Goal: Task Accomplishment & Management: Manage account settings

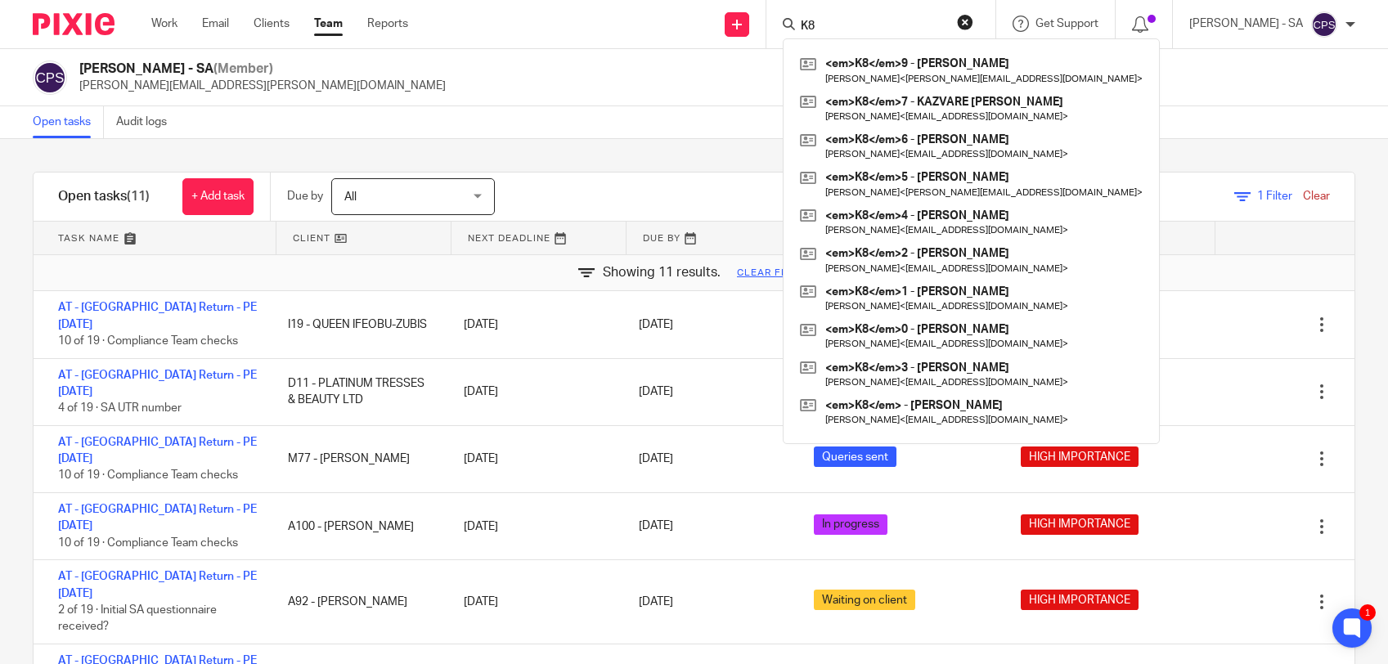
click at [860, 26] on input "K8" at bounding box center [872, 27] width 147 height 15
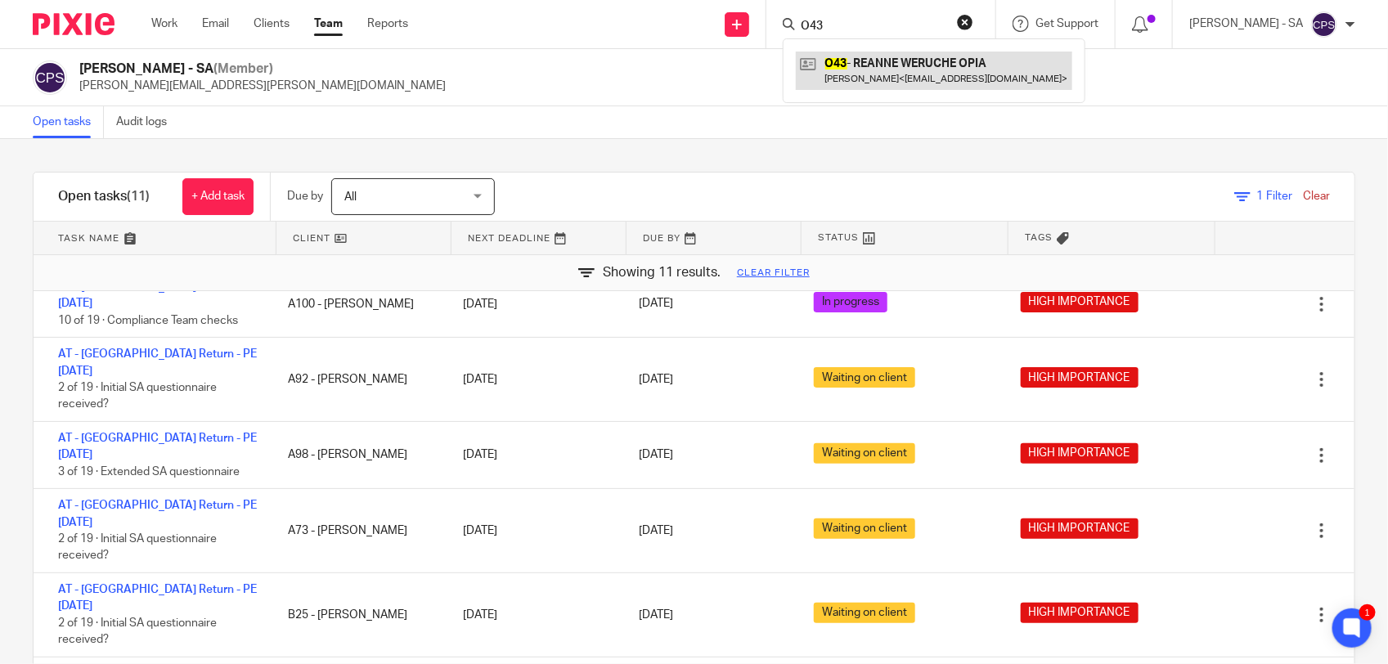
type input "O43"
click at [859, 78] on link at bounding box center [934, 71] width 276 height 38
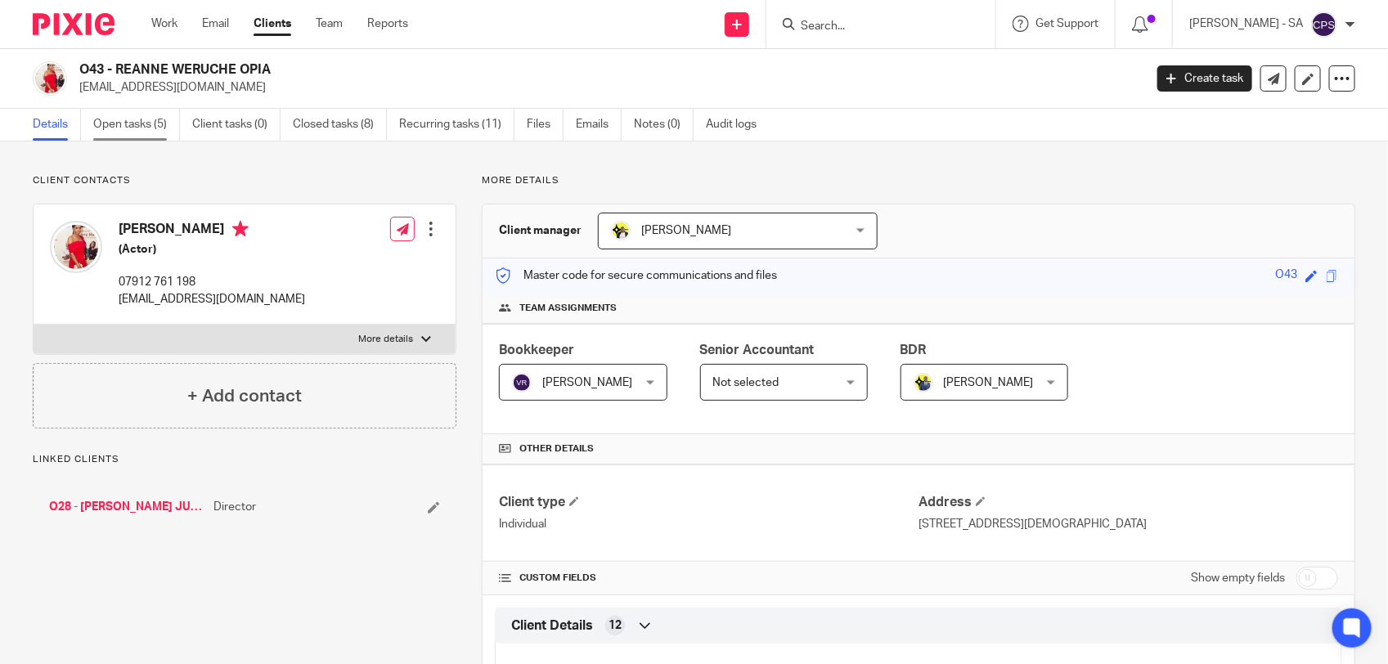
click at [123, 133] on link "Open tasks (5)" at bounding box center [136, 125] width 87 height 32
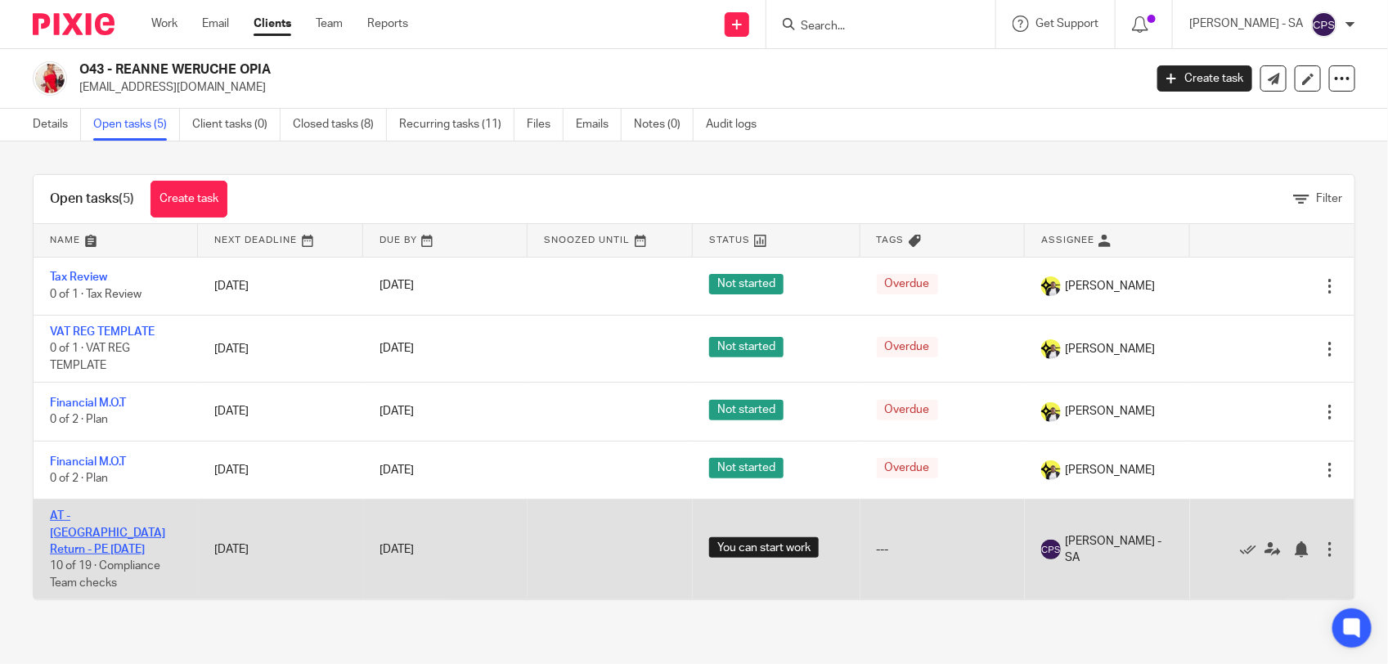
click at [108, 512] on link "AT - SA Return - PE 05-04-2025" at bounding box center [107, 532] width 115 height 45
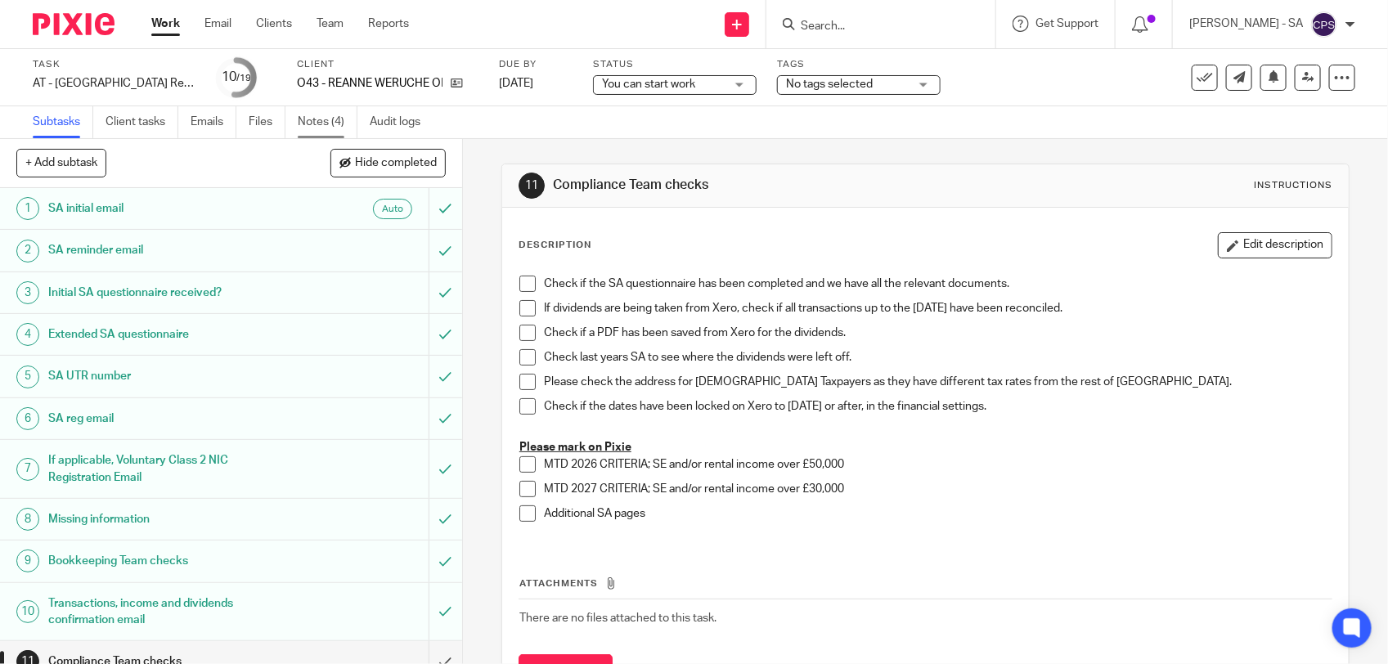
click at [338, 119] on link "Notes (4)" at bounding box center [328, 122] width 60 height 32
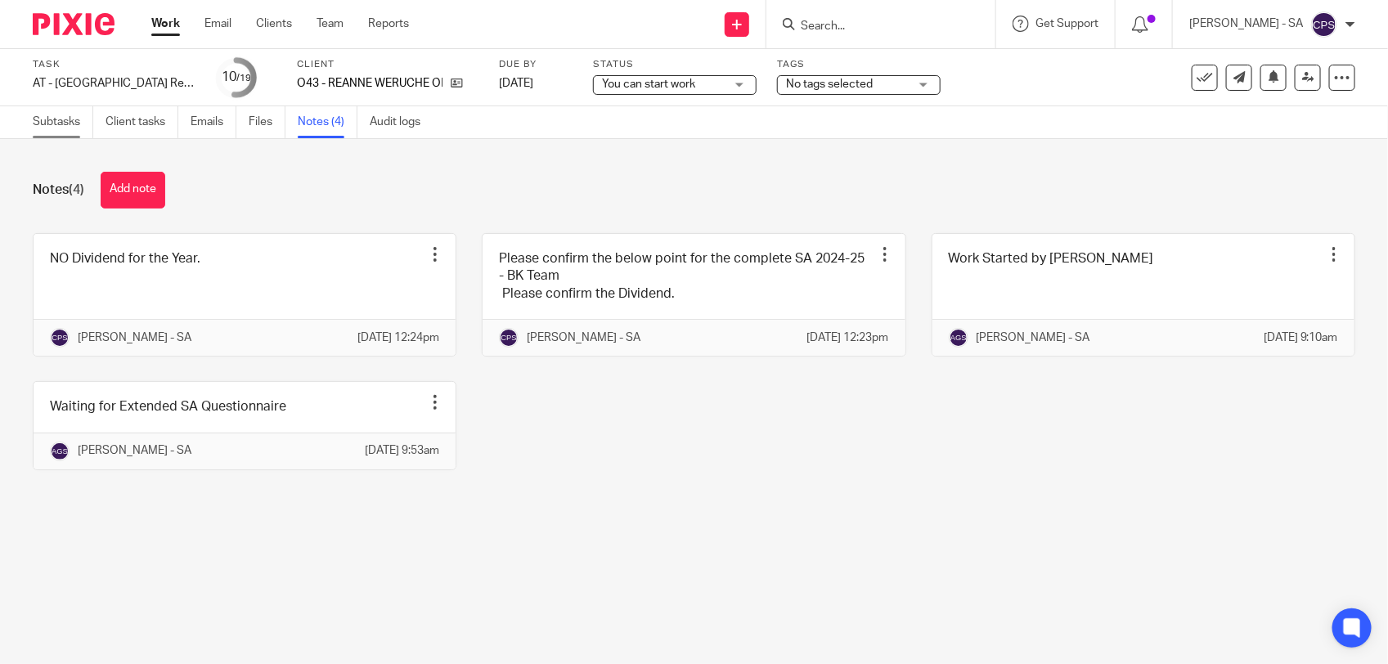
click at [47, 127] on link "Subtasks" at bounding box center [63, 122] width 61 height 32
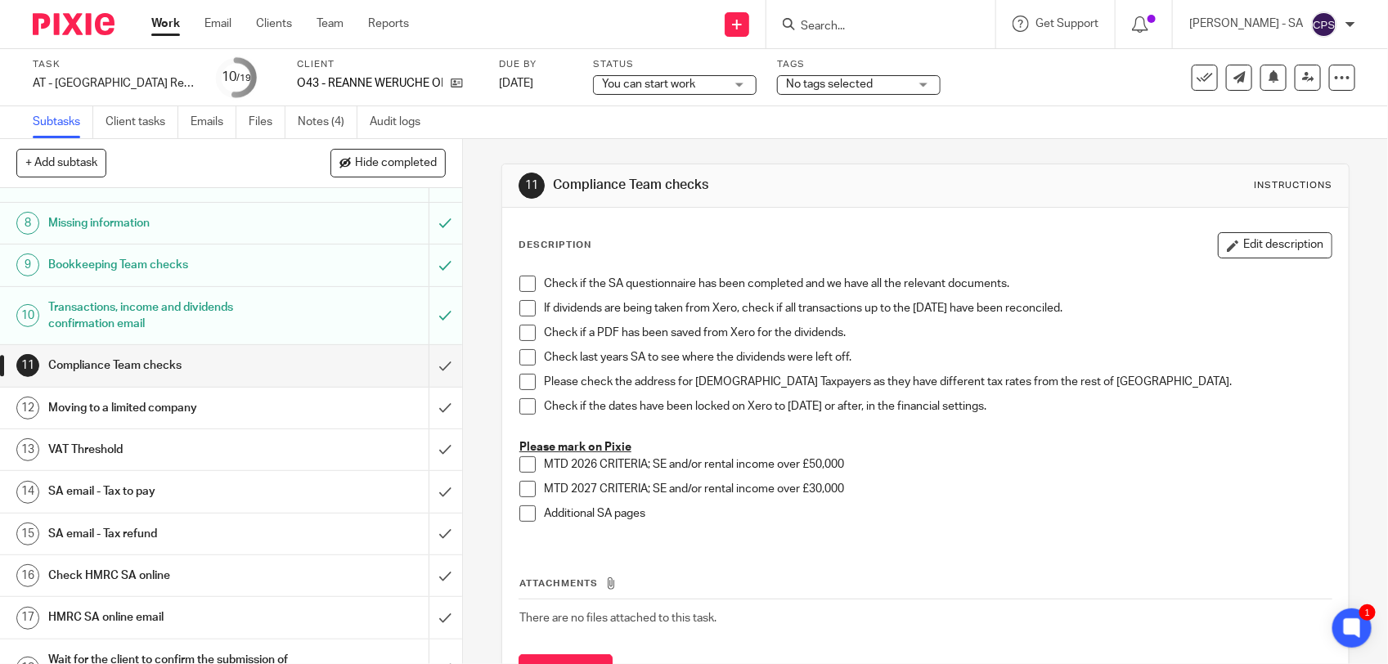
scroll to position [376, 0]
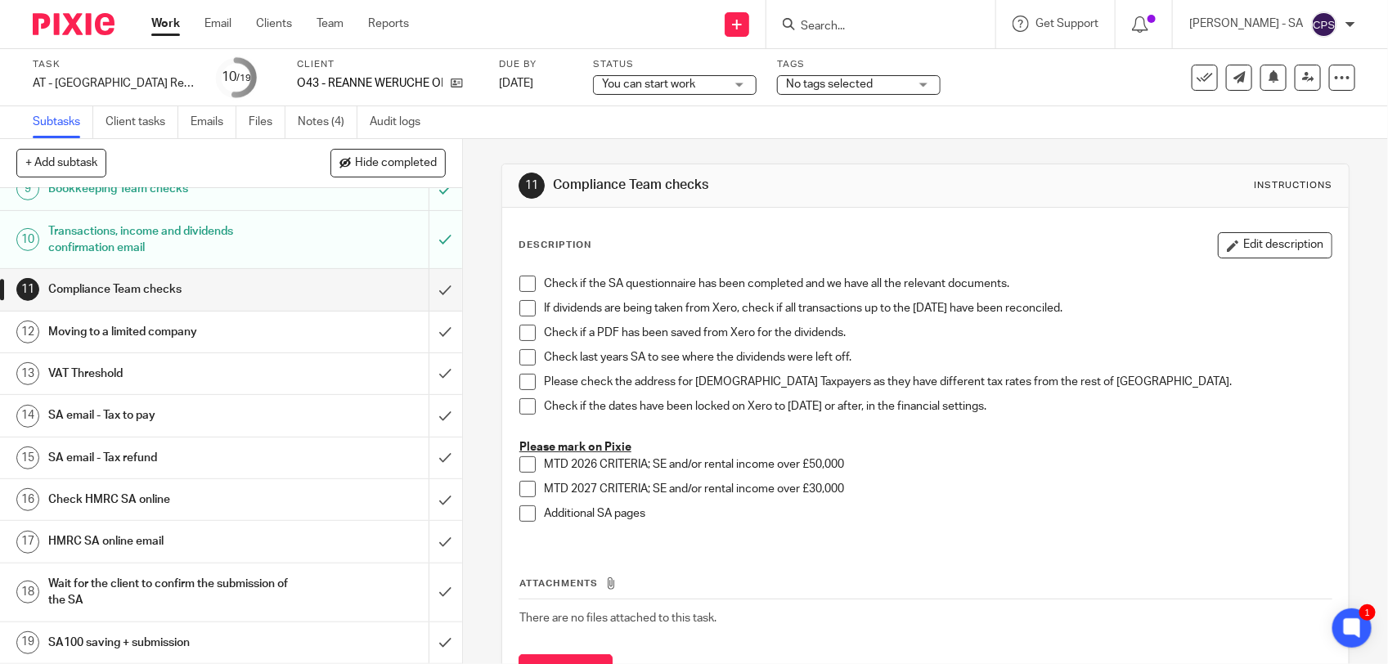
click at [166, 456] on h1 "SA email - Tax refund" at bounding box center [169, 458] width 243 height 25
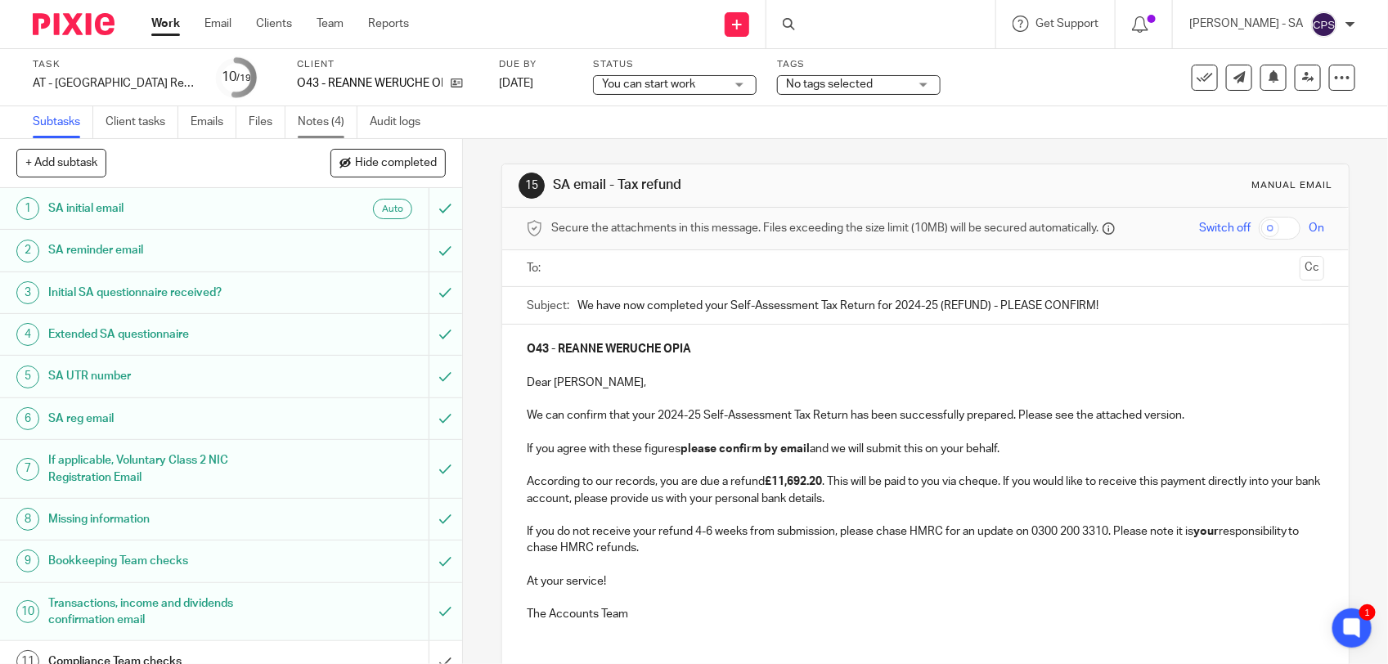
click at [330, 120] on link "Notes (4)" at bounding box center [328, 122] width 60 height 32
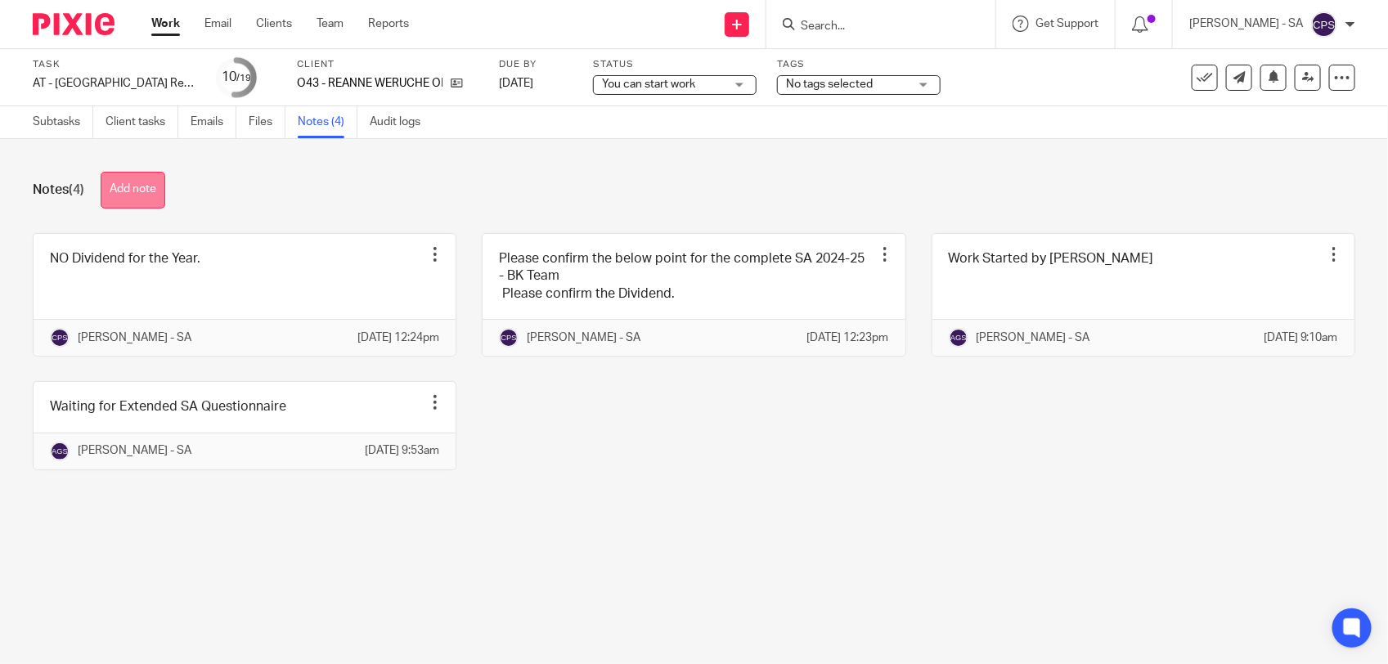
click at [145, 185] on button "Add note" at bounding box center [133, 190] width 65 height 37
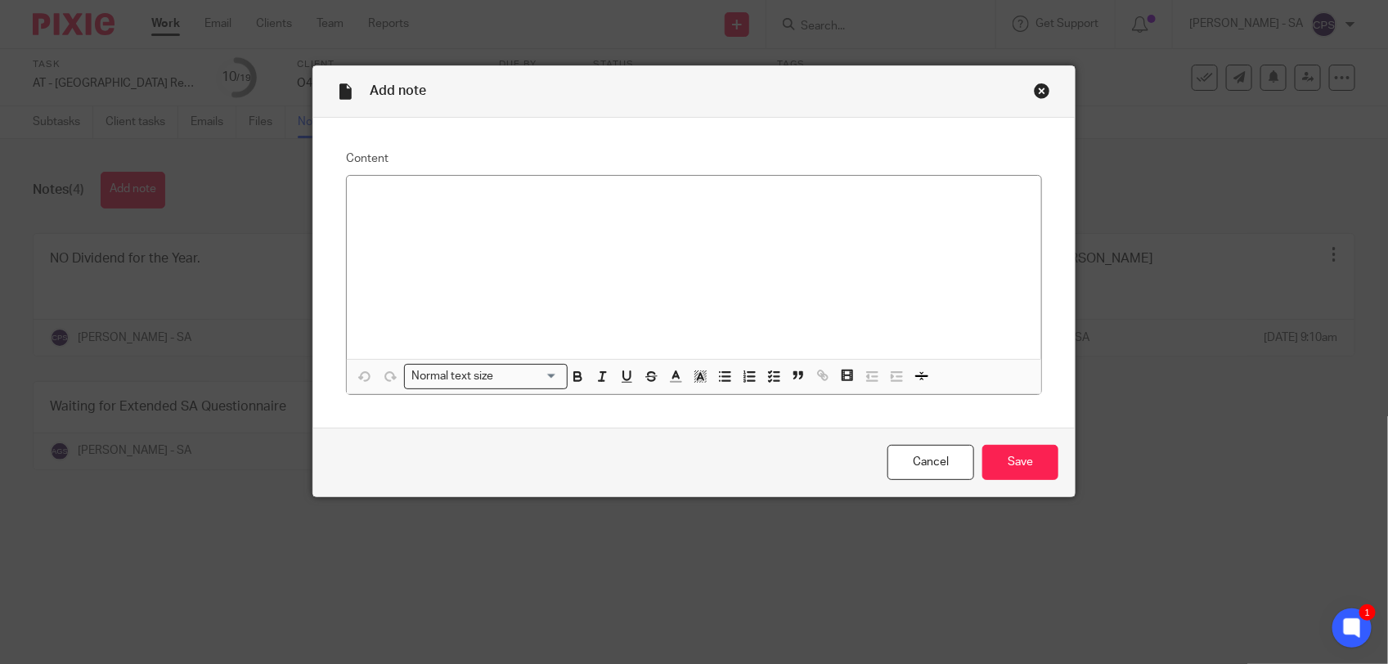
click at [369, 188] on div at bounding box center [694, 267] width 694 height 183
paste div
click at [410, 197] on p "Please check SA and send to the client." at bounding box center [694, 197] width 668 height 16
drag, startPoint x: 352, startPoint y: 200, endPoint x: 561, endPoint y: 195, distance: 209.4
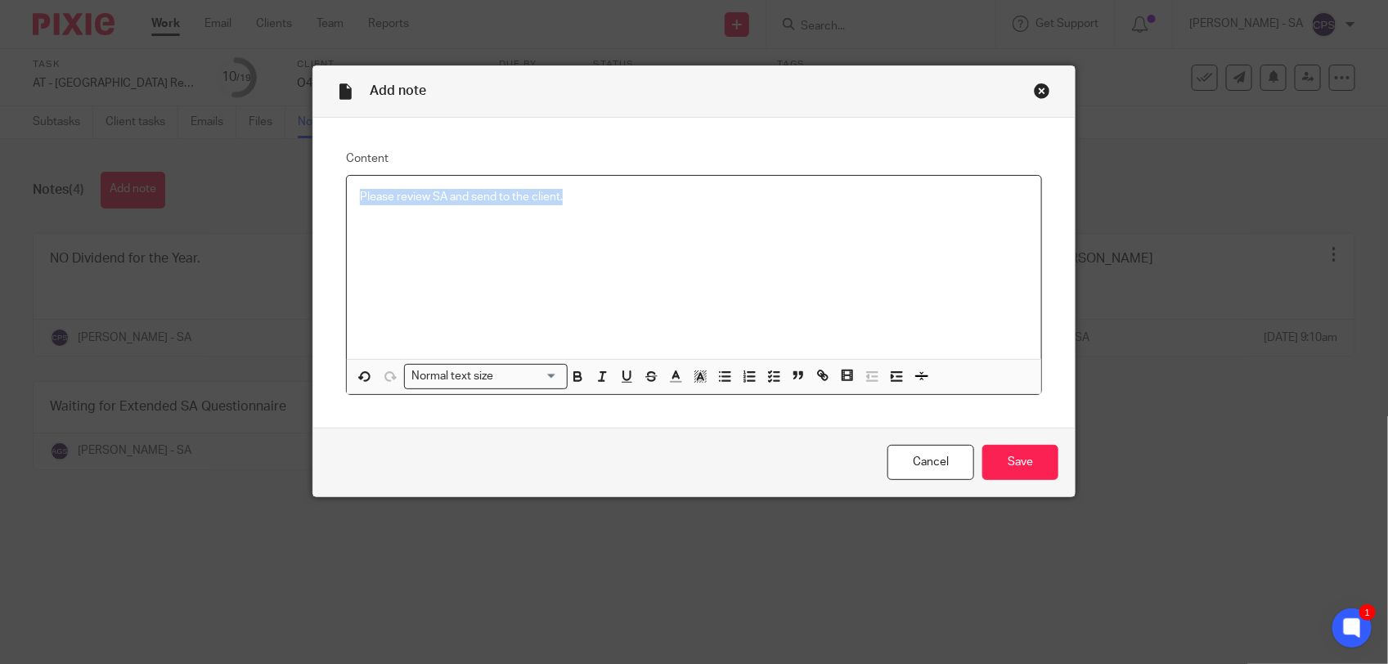
click at [561, 195] on p "Please review SA and send to the client." at bounding box center [694, 197] width 668 height 16
click at [766, 373] on icon "button" at bounding box center [773, 376] width 15 height 15
click at [630, 198] on p "Please review SA and send to the client." at bounding box center [706, 197] width 644 height 16
click at [586, 235] on p "Also, we have added self employment" at bounding box center [694, 238] width 668 height 16
click at [656, 247] on p at bounding box center [694, 254] width 668 height 16
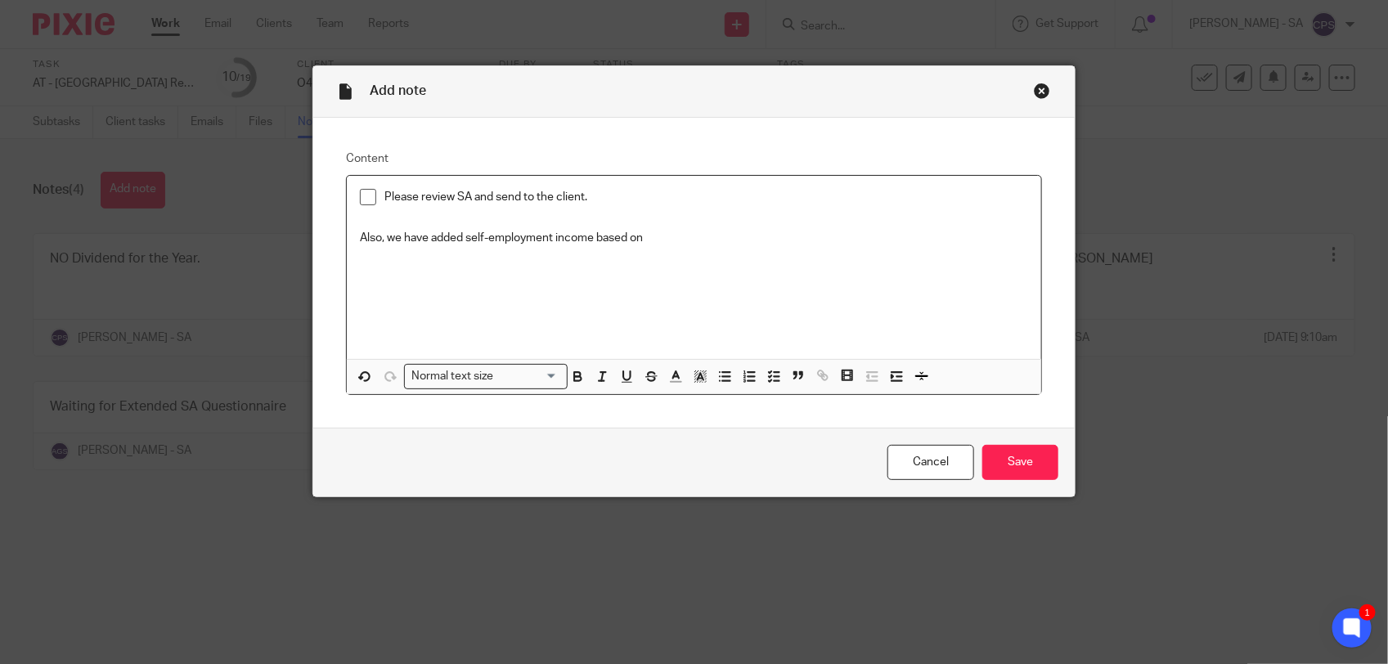
click at [644, 233] on p "Also, we have added self-employment income based on" at bounding box center [694, 238] width 668 height 16
click at [715, 239] on p "Also, we have added self-employment income based on document." at bounding box center [694, 238] width 668 height 16
click at [770, 239] on p "Also, we have added self-employment income based on document. (we have used Gro…" at bounding box center [694, 247] width 668 height 34
click at [558, 254] on p "Also, we have added self-employment income based on document. (We have used for…" at bounding box center [694, 247] width 668 height 34
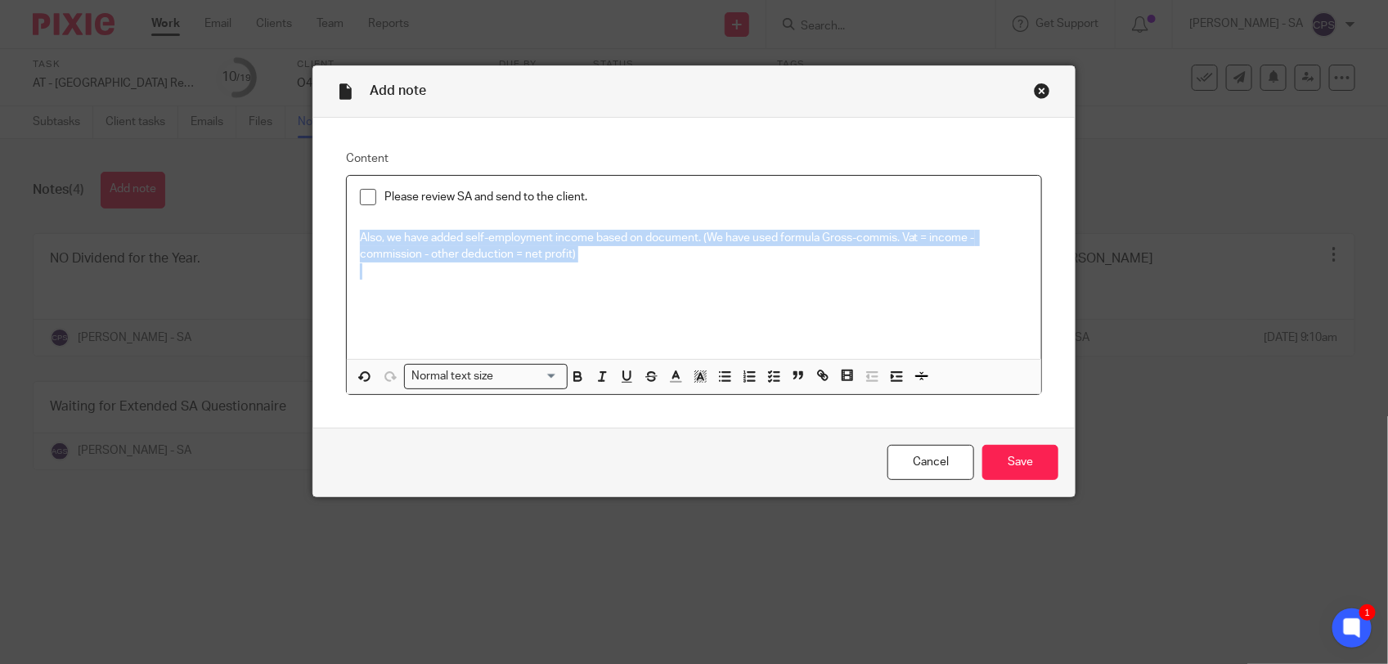
drag, startPoint x: 349, startPoint y: 231, endPoint x: 589, endPoint y: 268, distance: 242.5
click at [589, 268] on div "Please review SA and send to the client. Also, we have added self-employment in…" at bounding box center [694, 267] width 694 height 183
copy p "Also, we have added self-employment income based on document. (We have used for…"
click at [350, 235] on div "Please review SA and send to the client. Also, we have added self-employment in…" at bounding box center [694, 267] width 694 height 183
click at [360, 235] on p "Also, we have added self-employment income based on document. (We have used for…" at bounding box center [694, 247] width 668 height 34
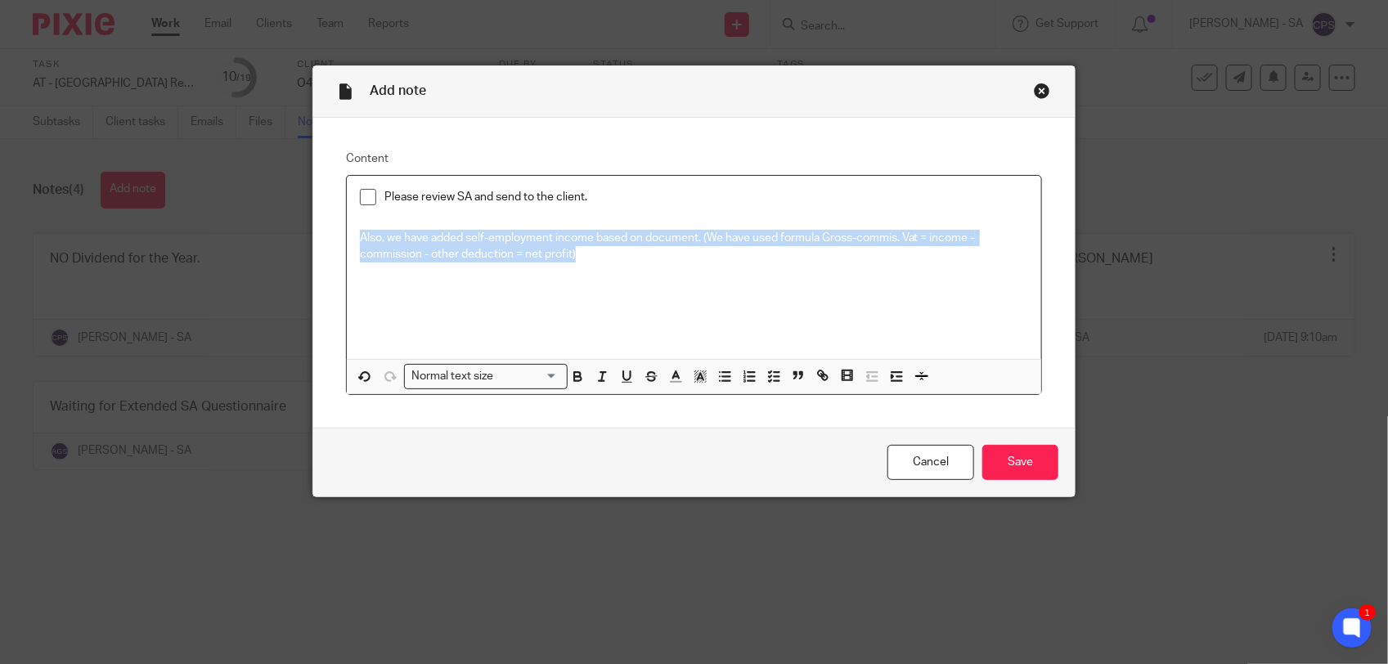
drag, startPoint x: 349, startPoint y: 238, endPoint x: 585, endPoint y: 260, distance: 236.5
click at [585, 260] on div "Please review SA and send to the client. Also, we have added self-employment in…" at bounding box center [694, 267] width 694 height 183
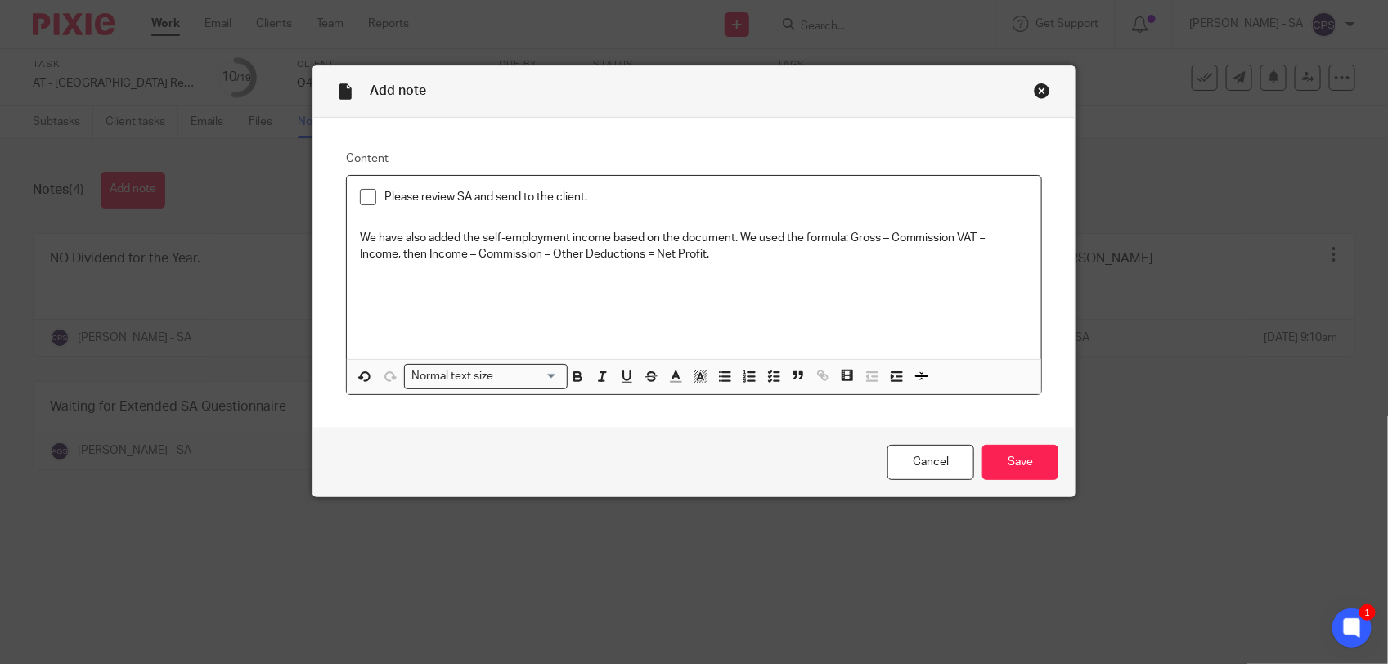
click at [350, 239] on div "Please review SA and send to the client. We have also added the self-employment…" at bounding box center [694, 267] width 694 height 183
click at [766, 374] on icon "button" at bounding box center [773, 376] width 15 height 15
click at [607, 200] on p "Please review SA and send to the client." at bounding box center [706, 197] width 644 height 16
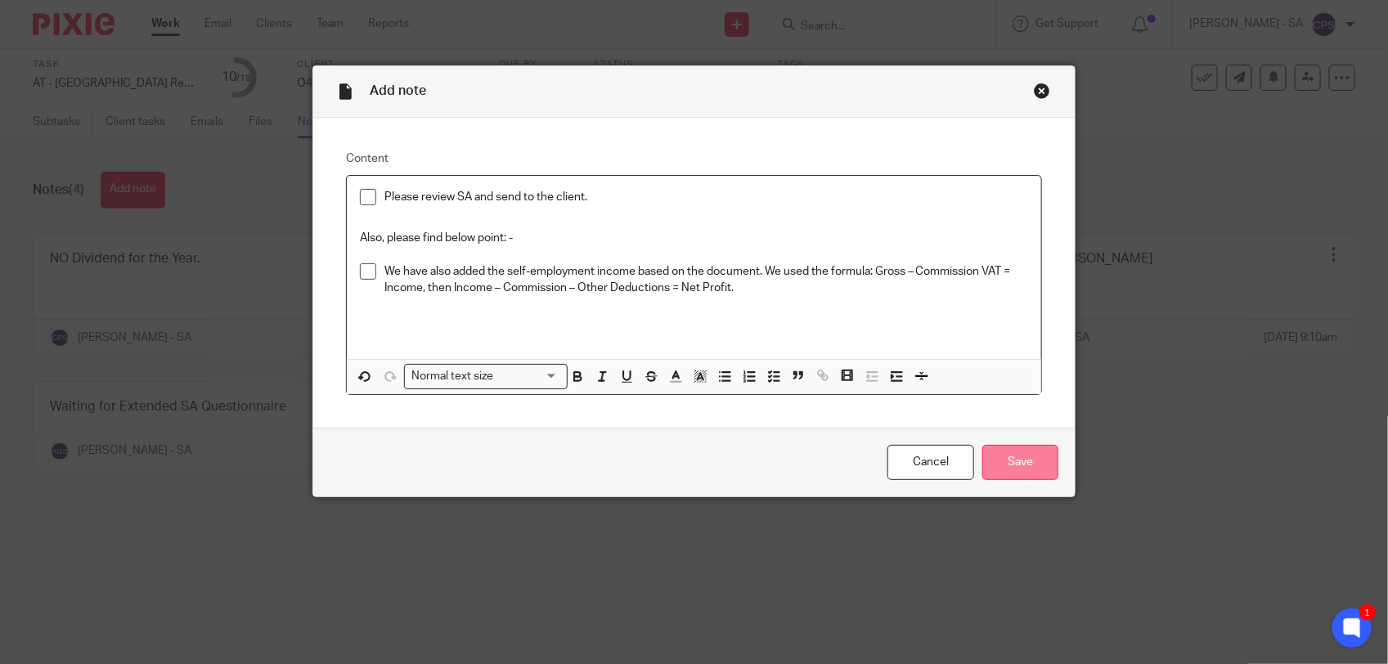
click at [993, 455] on input "Save" at bounding box center [1020, 462] width 76 height 35
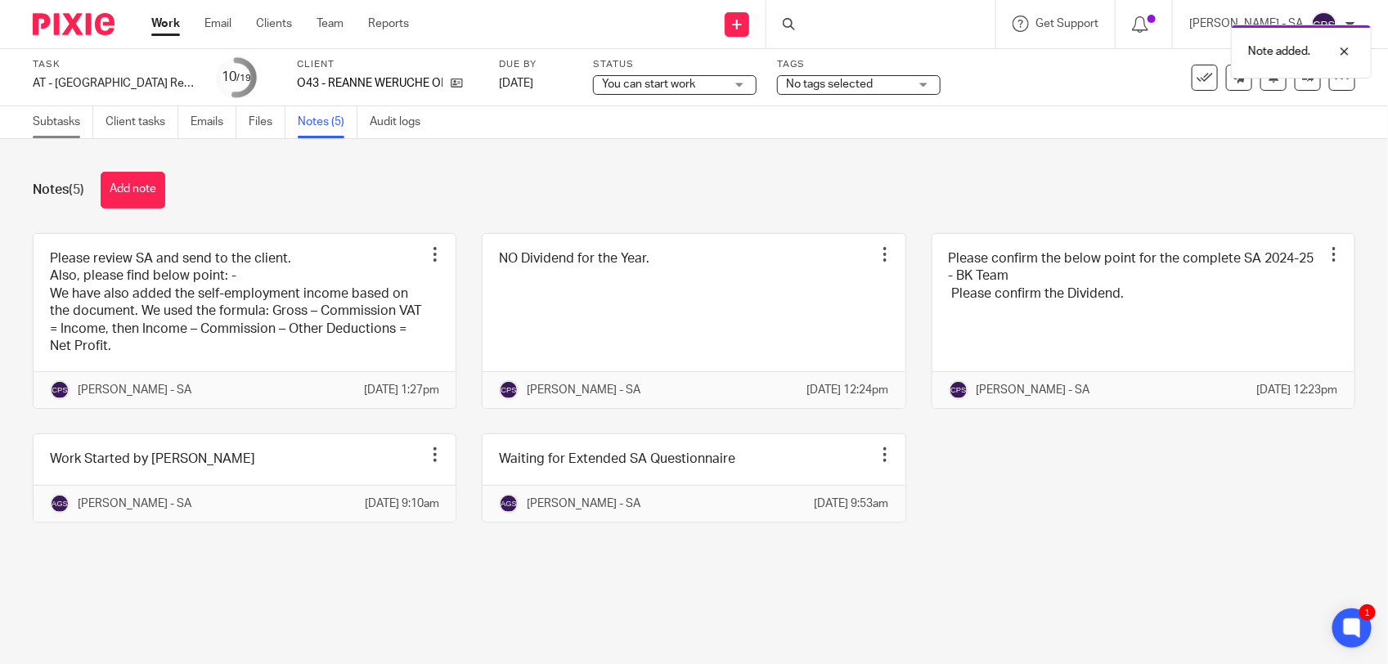
click at [59, 123] on link "Subtasks" at bounding box center [63, 122] width 61 height 32
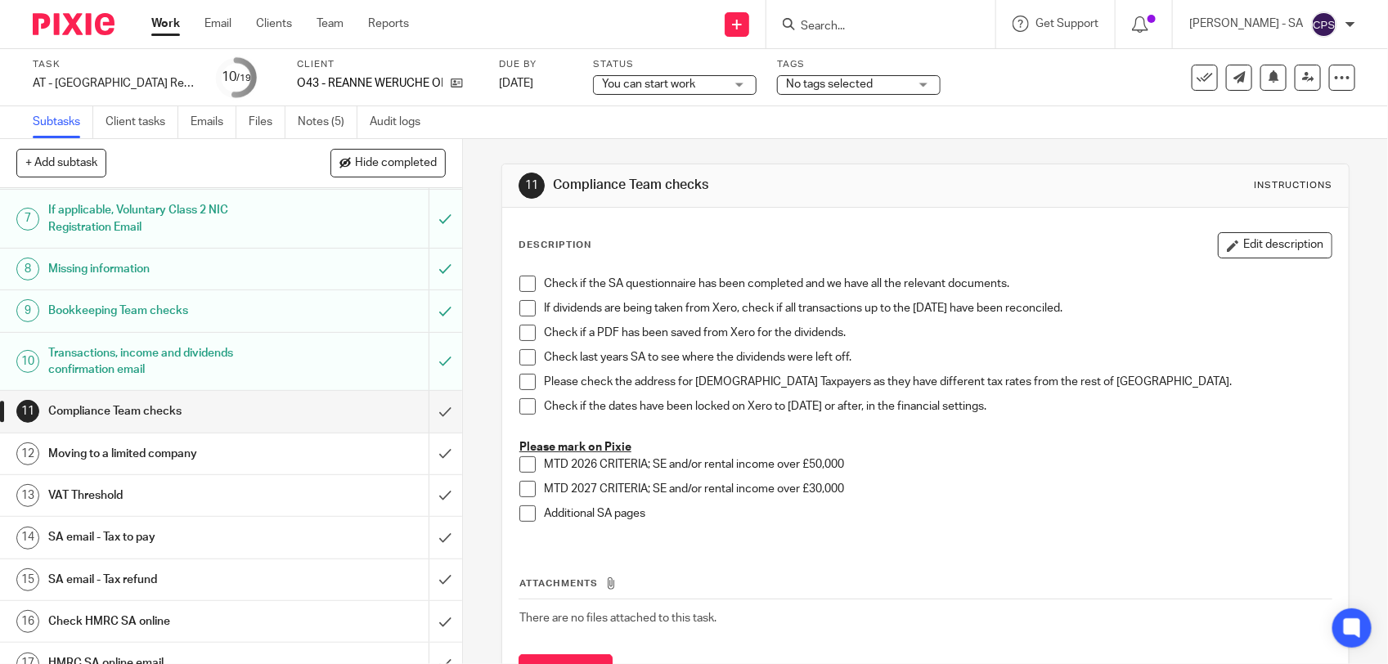
scroll to position [307, 0]
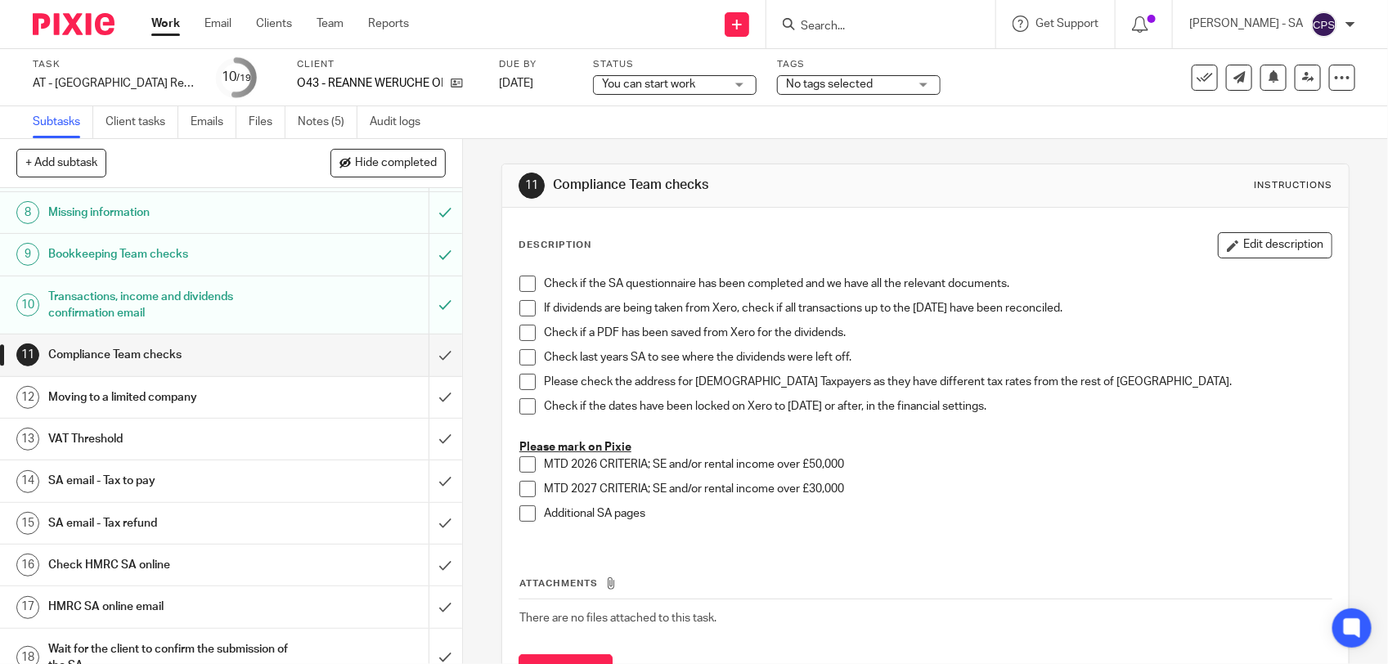
click at [182, 479] on h1 "SA email - Tax to pay" at bounding box center [169, 481] width 243 height 25
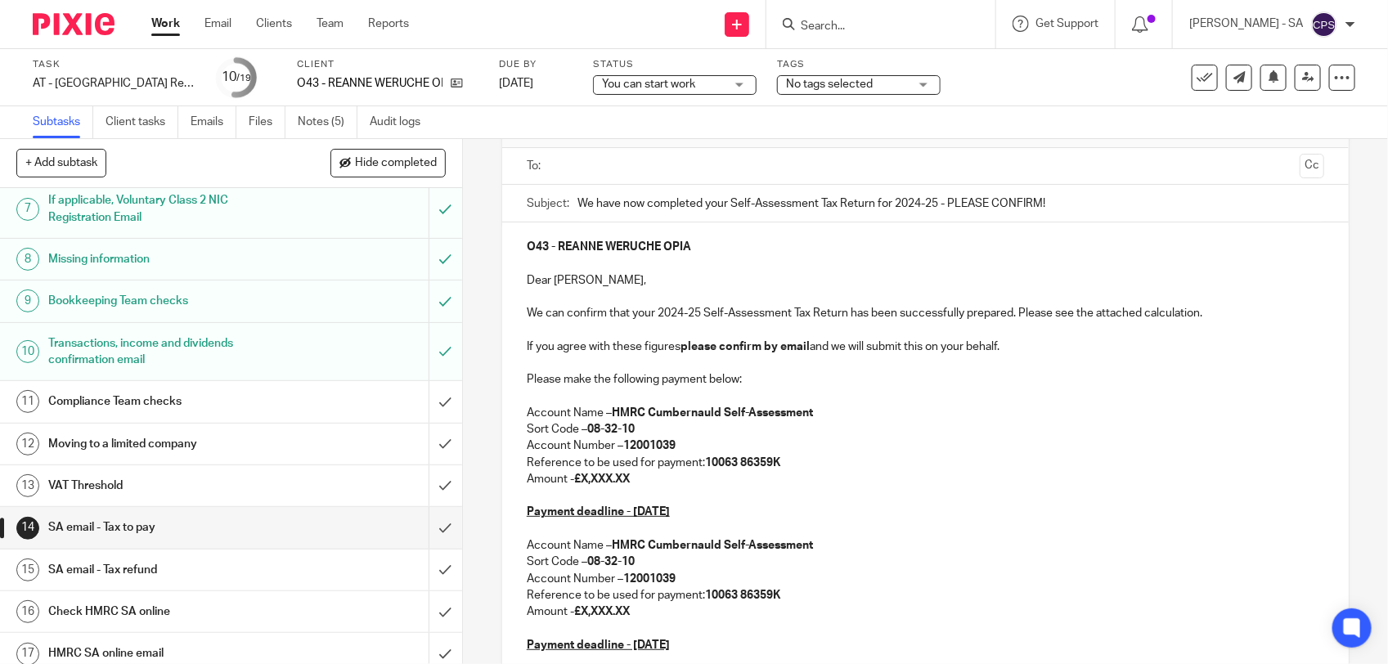
scroll to position [307, 0]
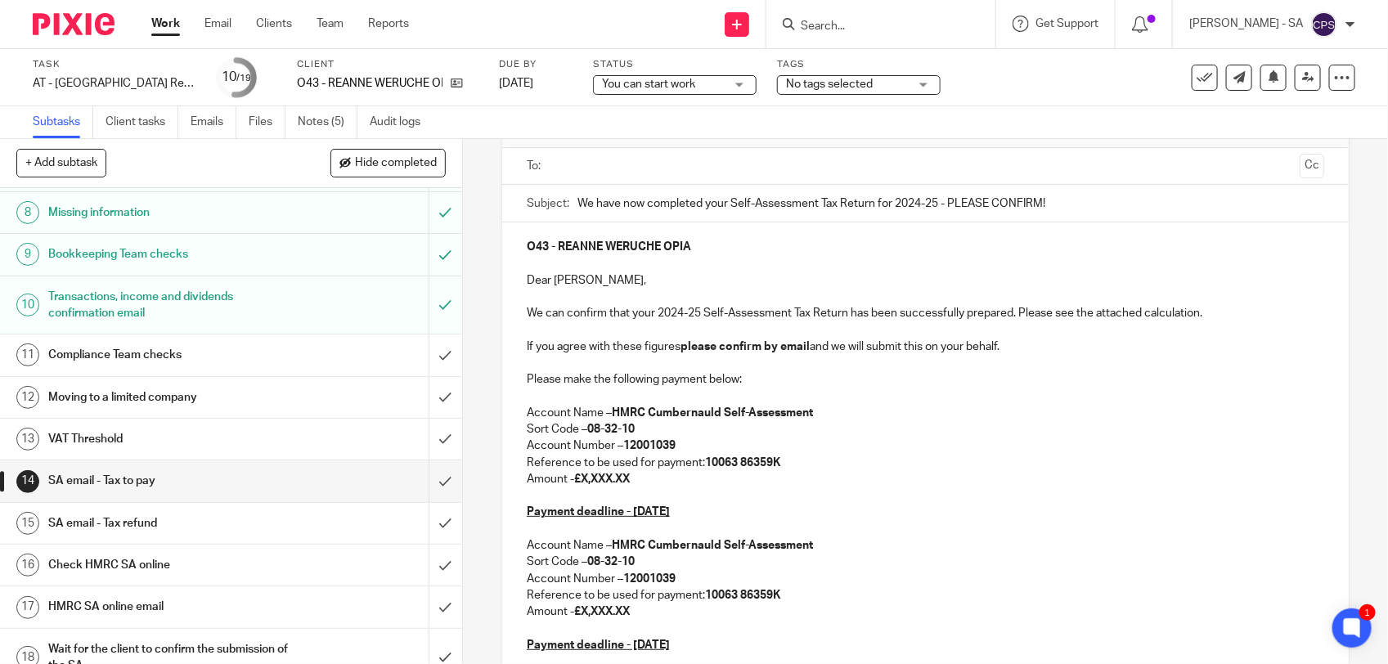
click at [181, 526] on h1 "SA email - Tax refund" at bounding box center [169, 523] width 243 height 25
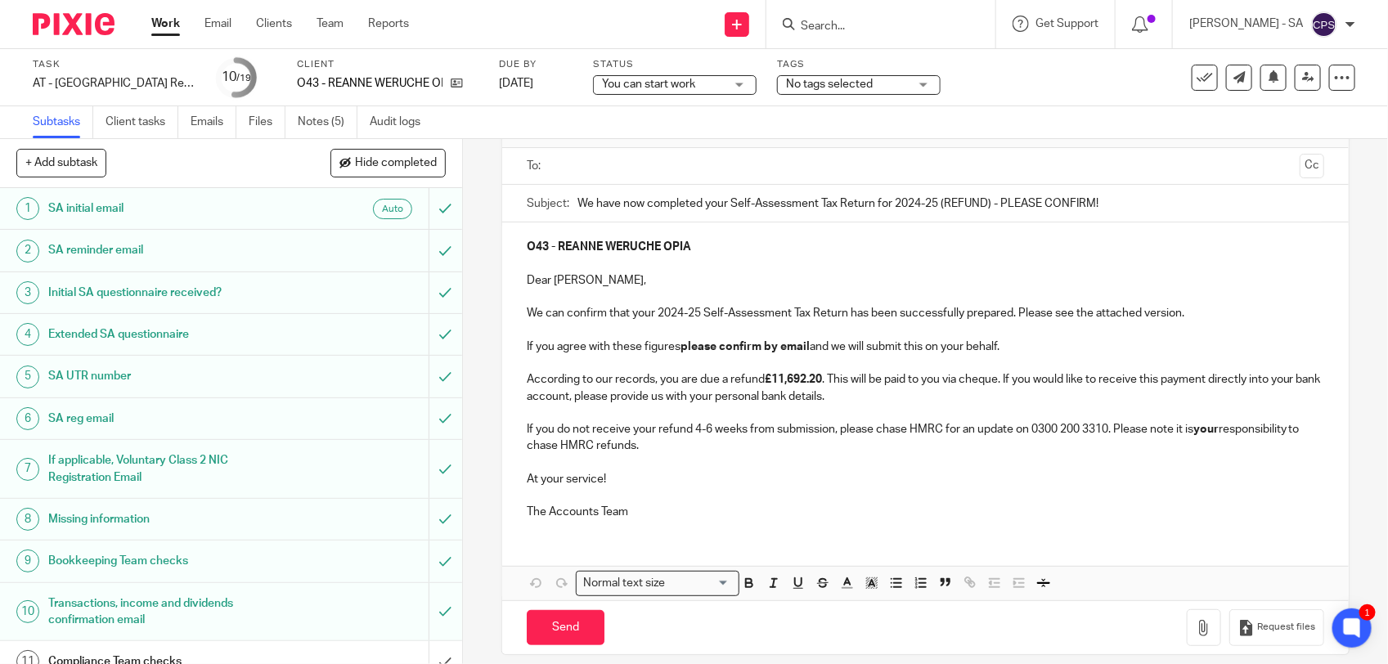
scroll to position [102, 0]
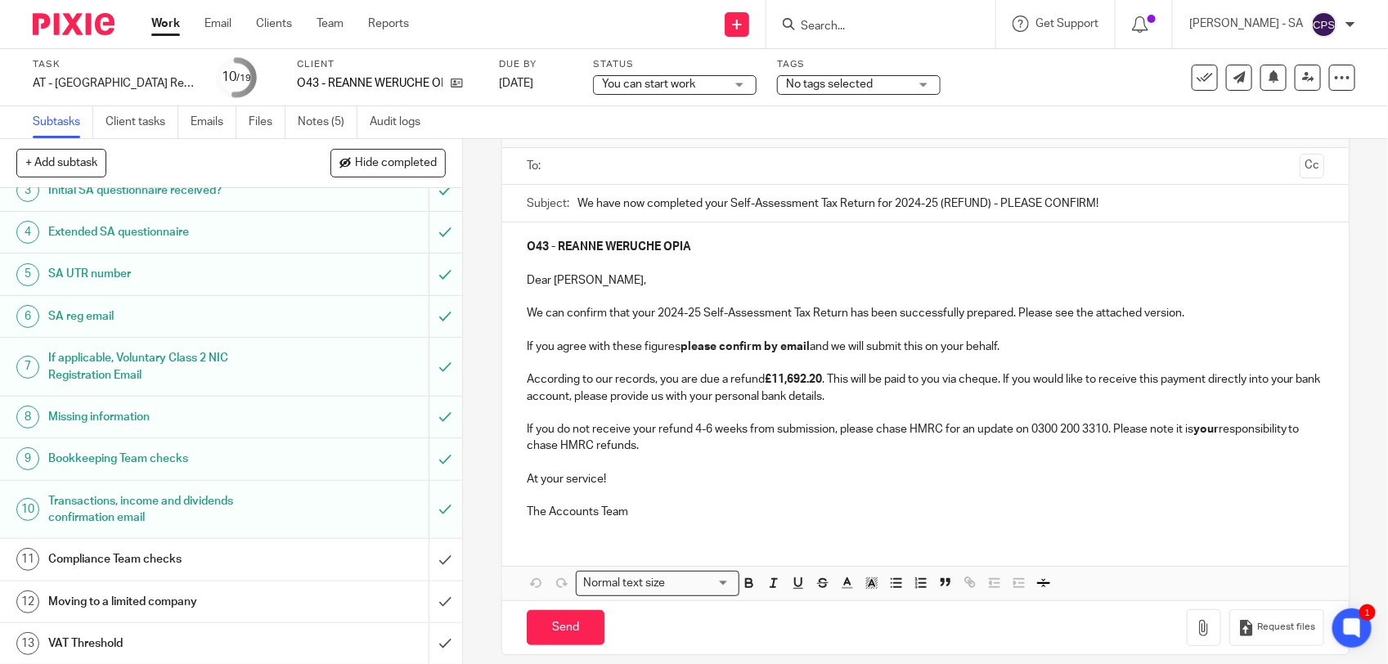
click at [263, 515] on h1 "Transactions, income and dividends confirmation email" at bounding box center [169, 510] width 243 height 42
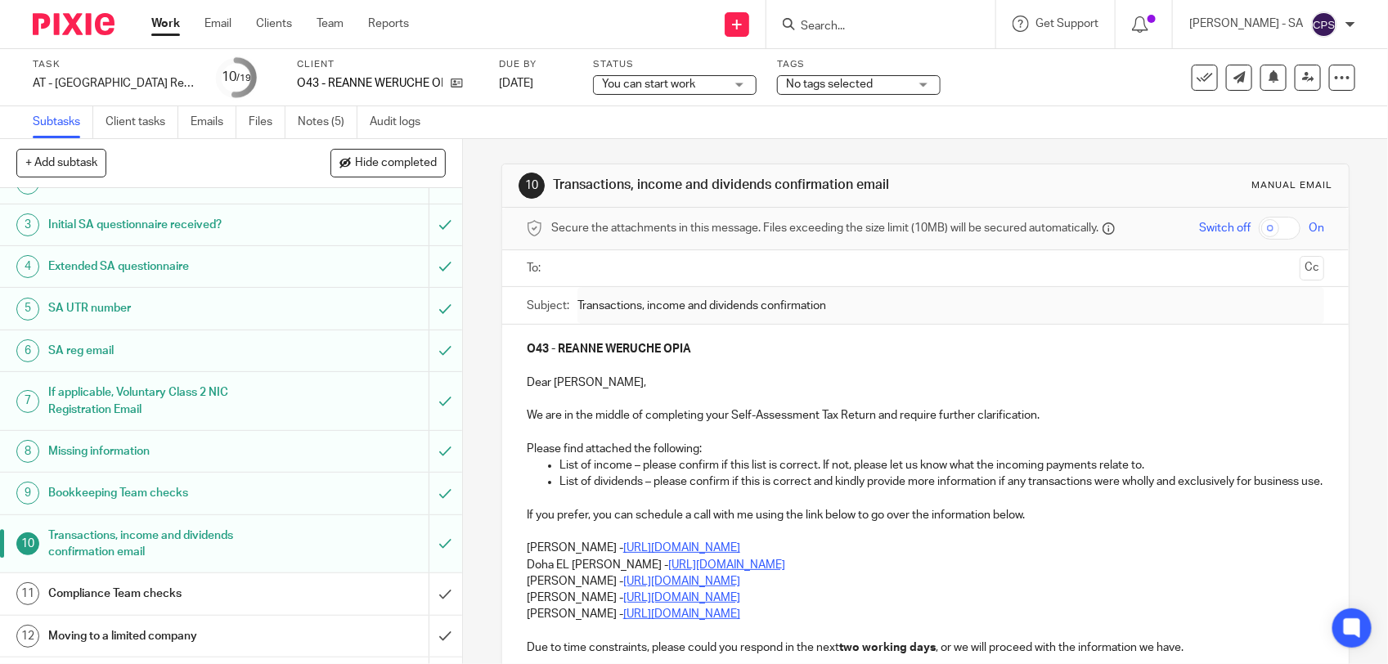
scroll to position [102, 0]
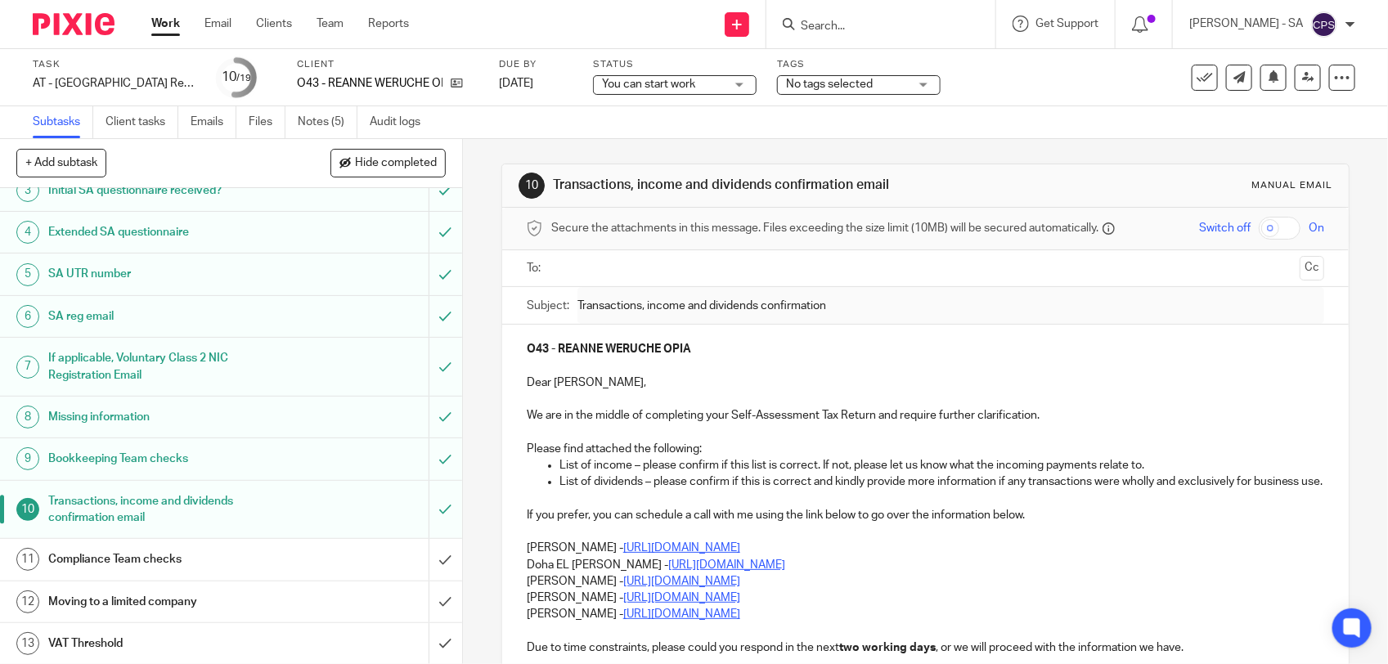
click at [259, 452] on h1 "Bookkeeping Team checks" at bounding box center [169, 458] width 243 height 25
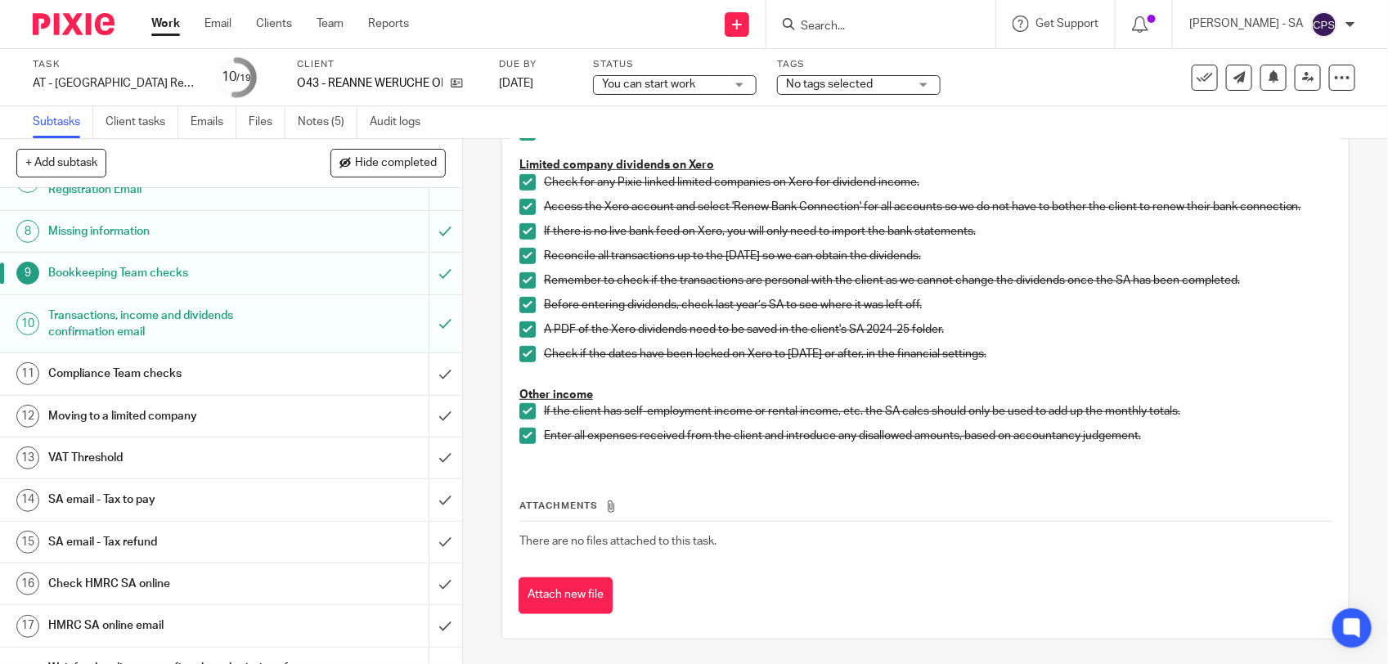
scroll to position [307, 0]
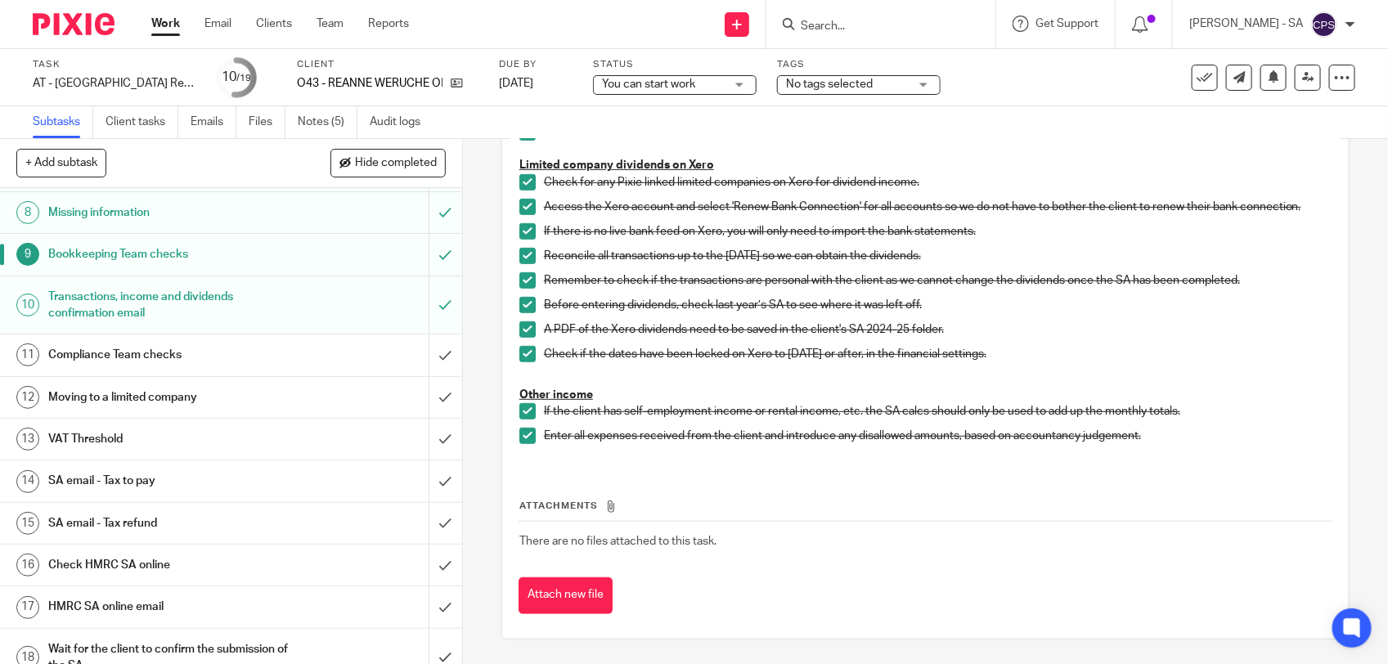
click at [196, 521] on h1 "SA email - Tax refund" at bounding box center [169, 523] width 243 height 25
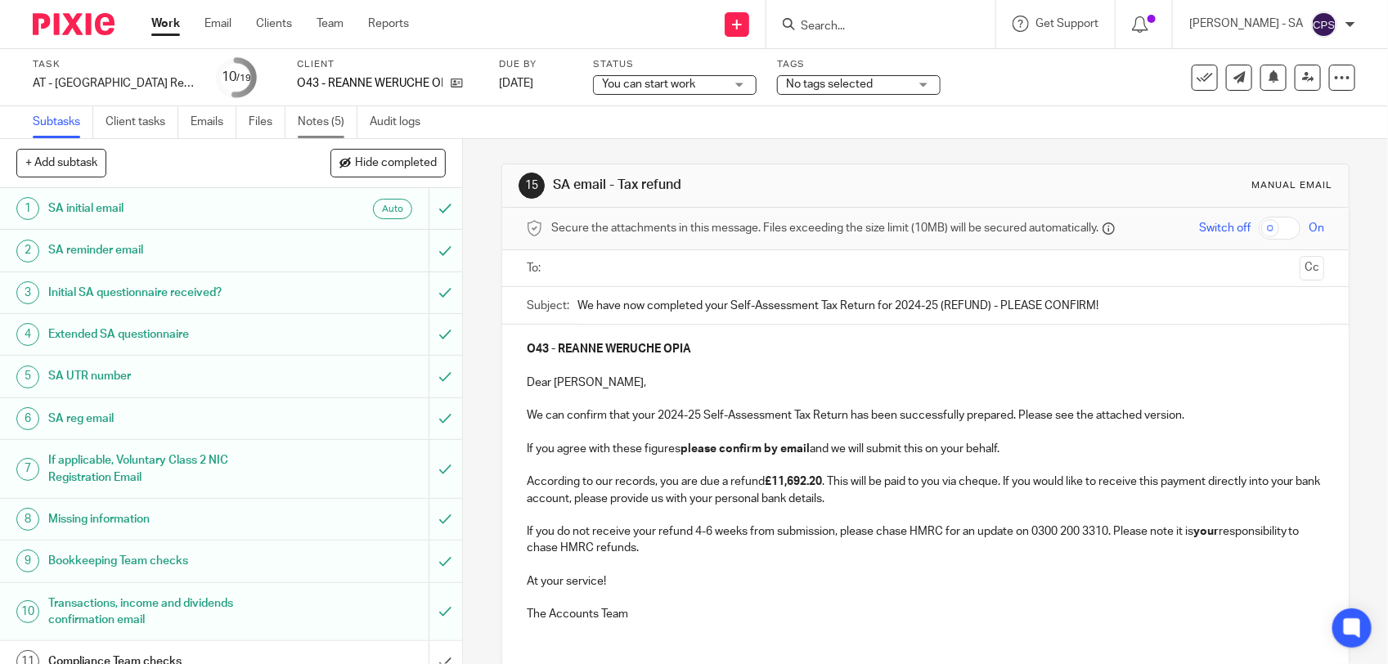
click at [317, 135] on link "Notes (5)" at bounding box center [328, 122] width 60 height 32
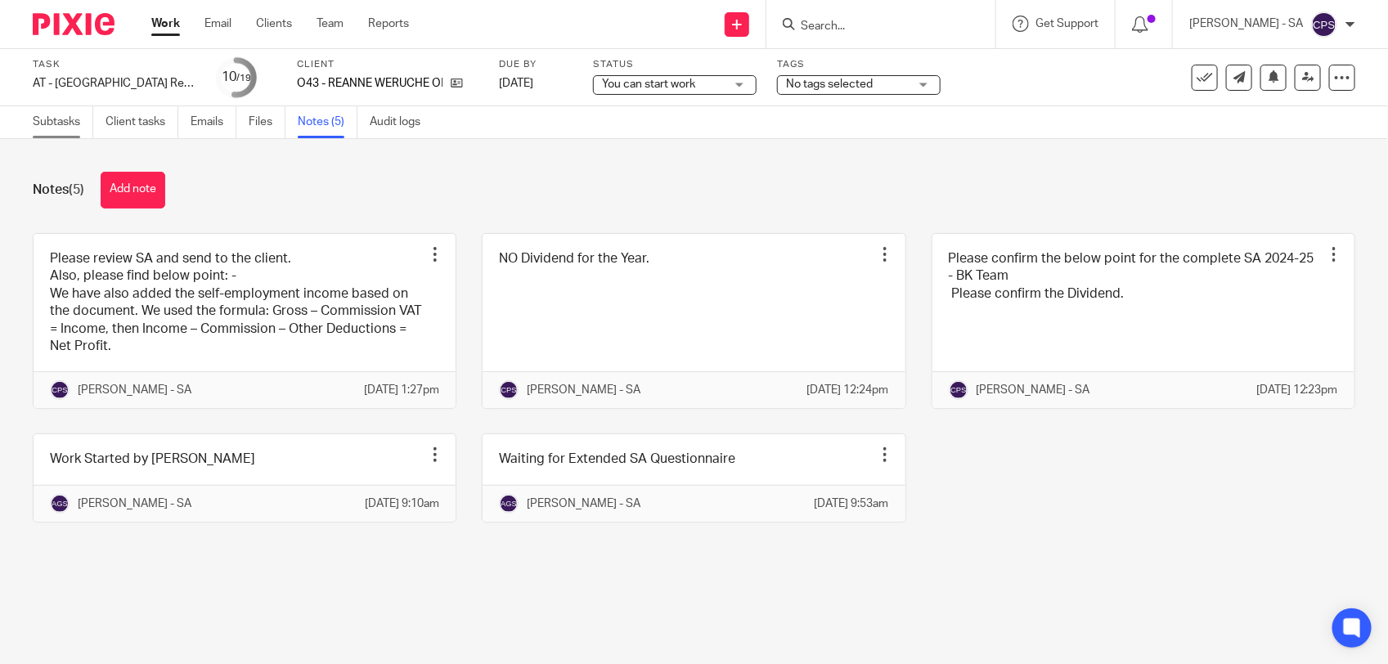
click at [72, 131] on link "Subtasks" at bounding box center [63, 122] width 61 height 32
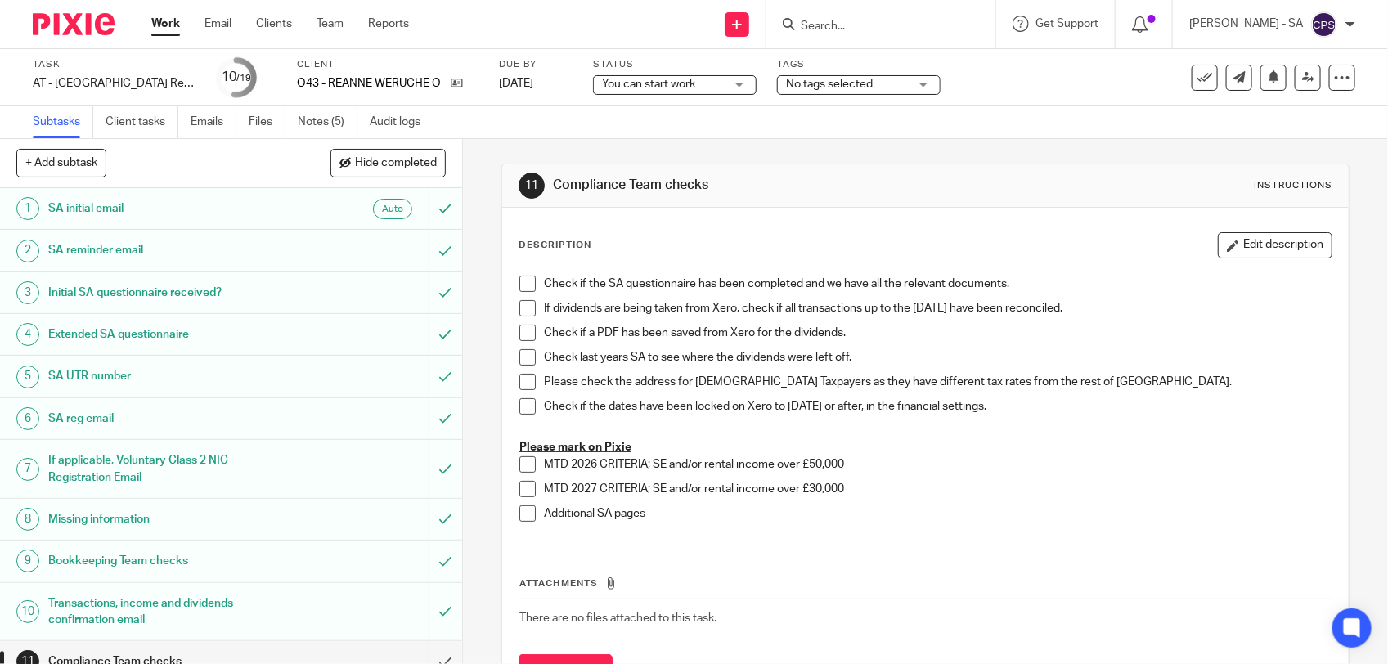
click at [679, 86] on span "You can start work" at bounding box center [648, 83] width 93 height 11
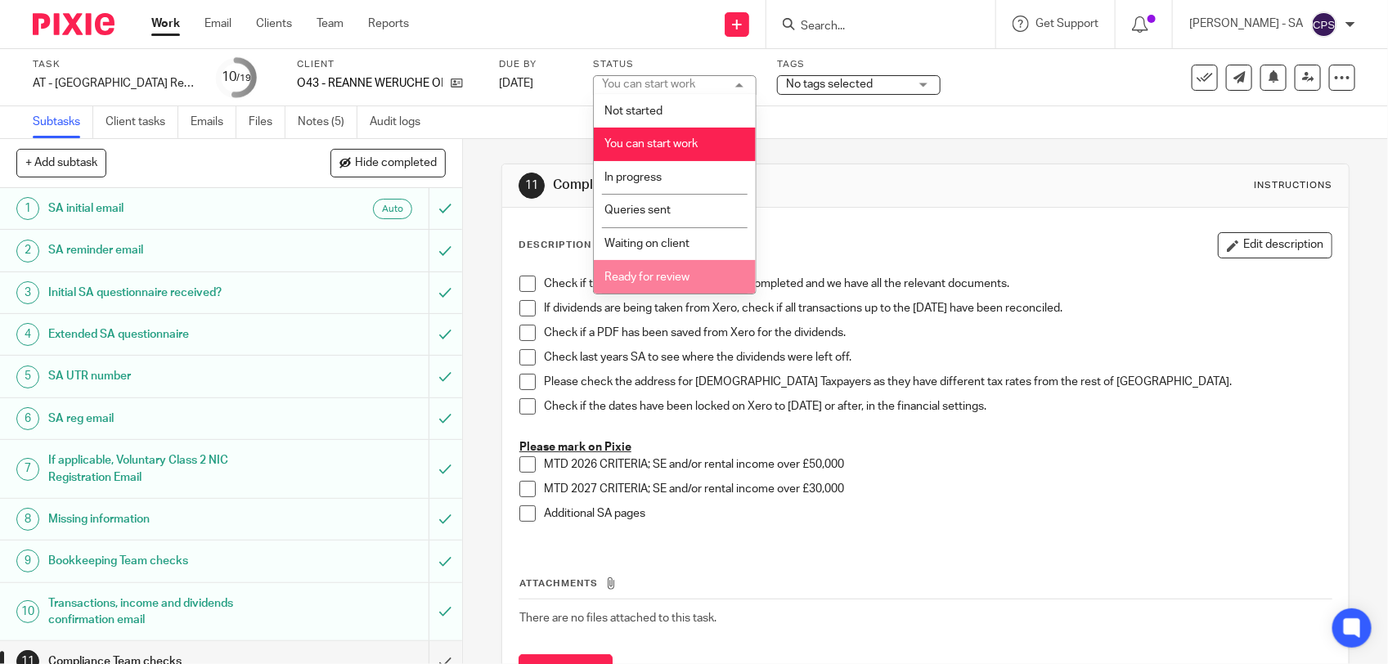
click at [667, 266] on li "Ready for review" at bounding box center [675, 277] width 162 height 34
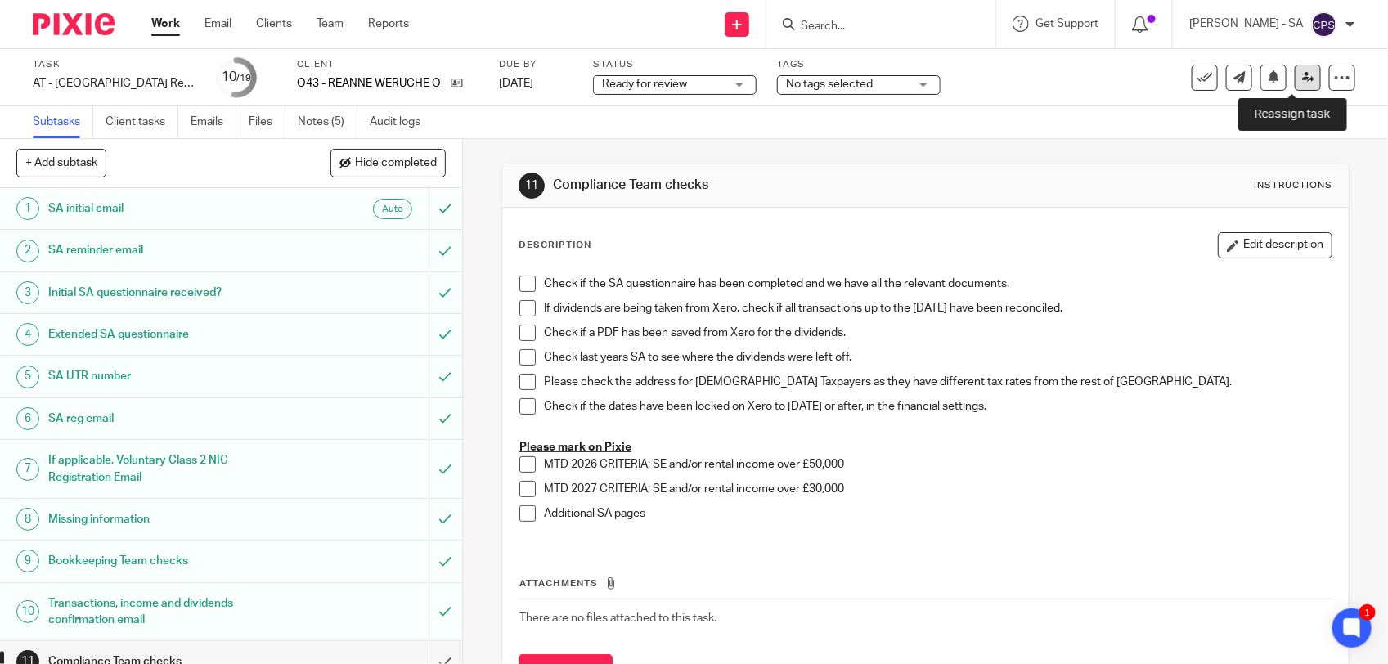
click at [1302, 80] on icon at bounding box center [1308, 77] width 12 height 12
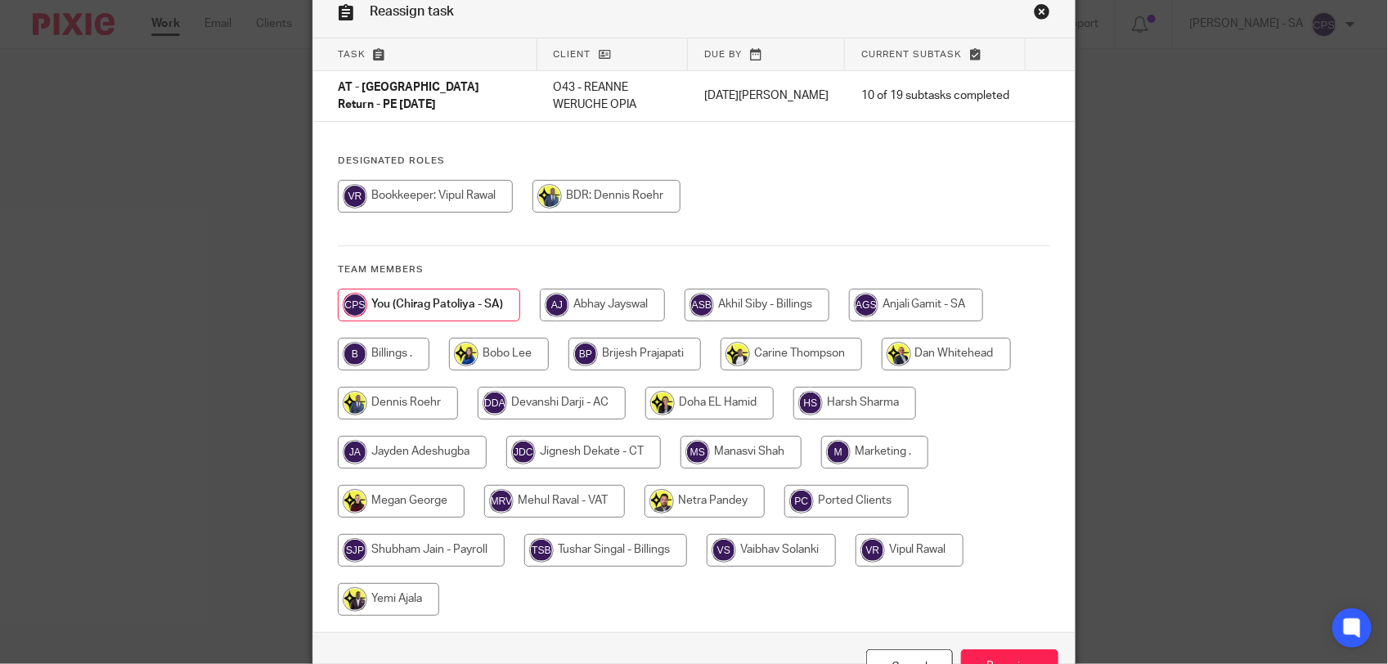
scroll to position [102, 0]
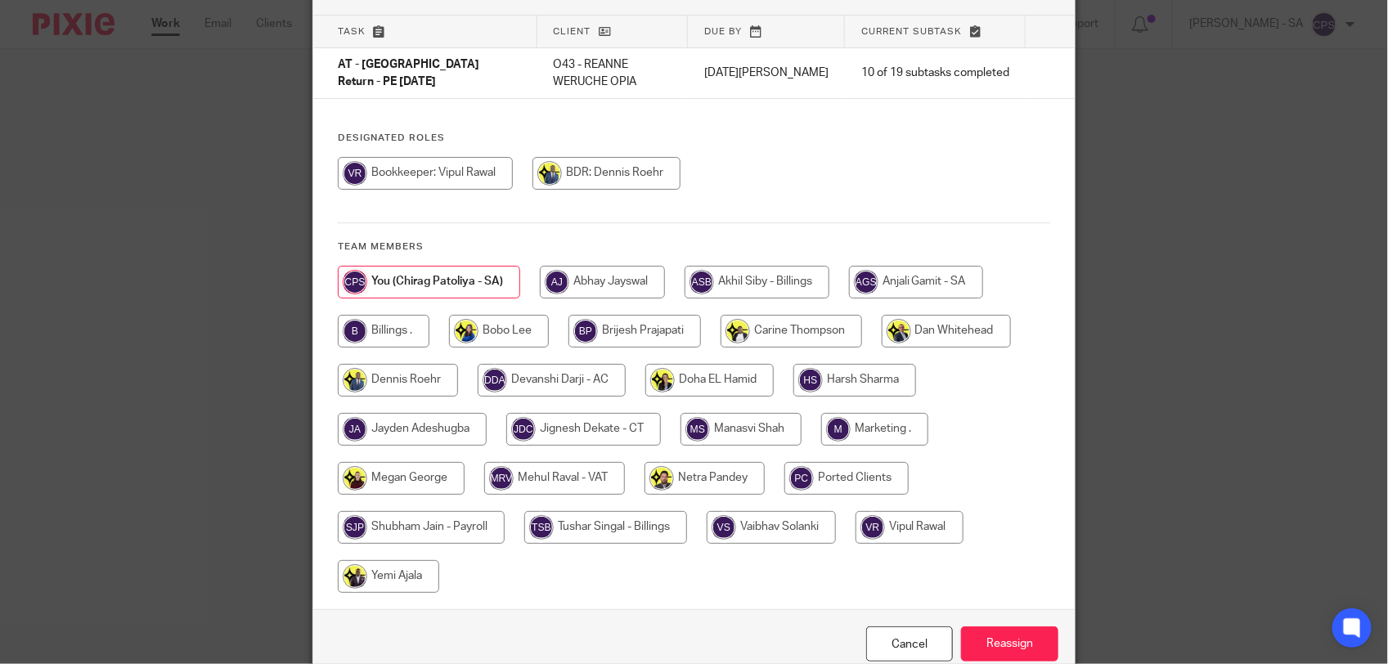
click at [671, 462] on input "radio" at bounding box center [704, 478] width 120 height 33
radio input "true"
click at [999, 626] on input "Reassign" at bounding box center [1009, 643] width 97 height 35
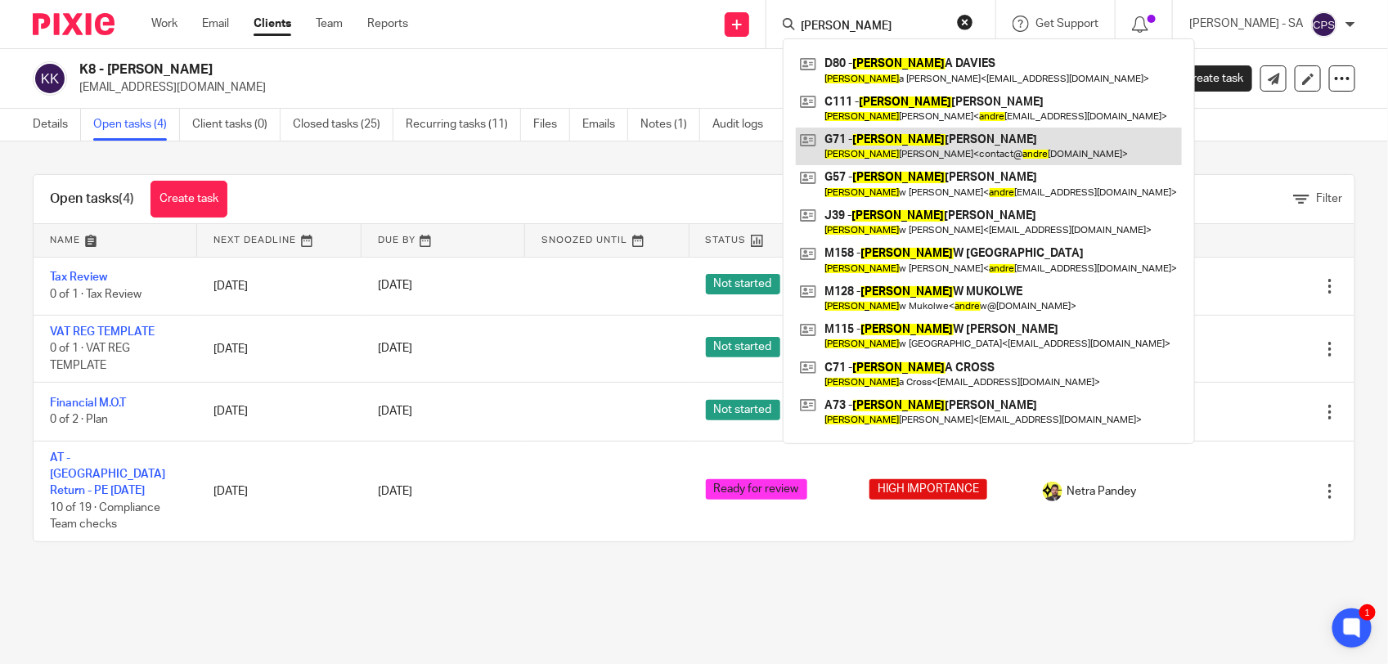
type input "Andre"
click at [904, 148] on link at bounding box center [989, 147] width 386 height 38
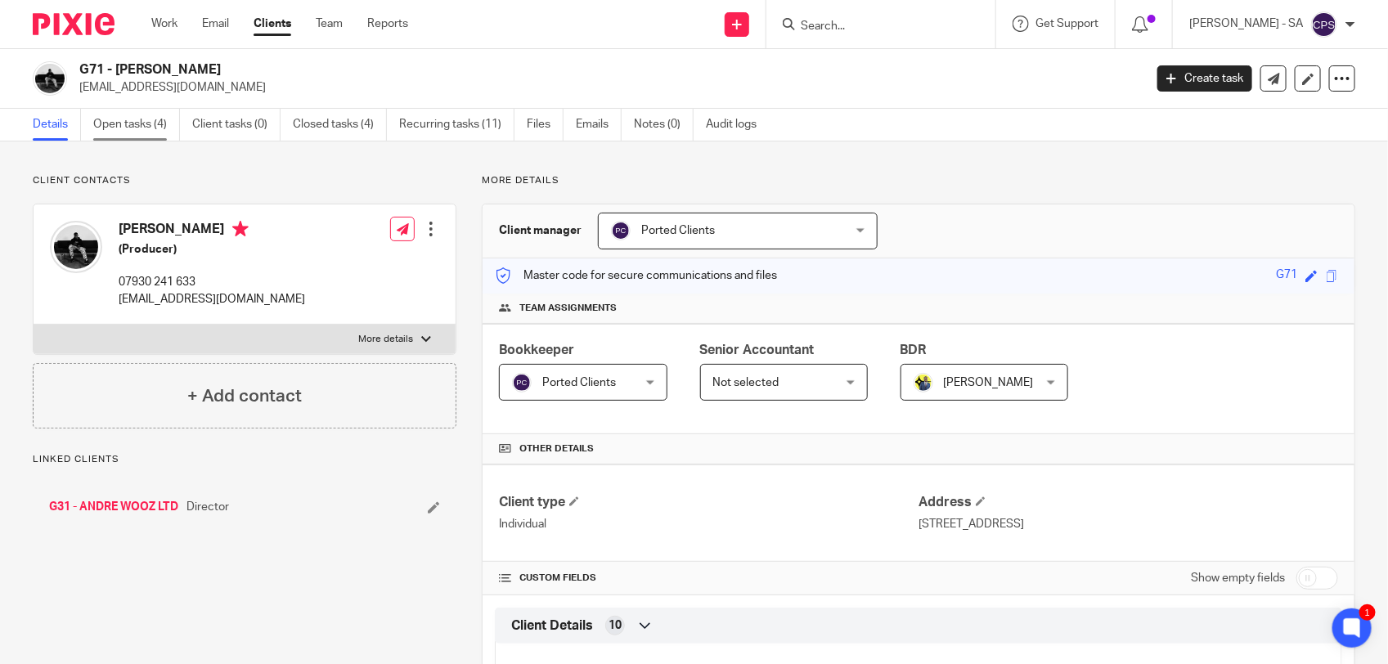
click at [139, 133] on link "Open tasks (4)" at bounding box center [136, 125] width 87 height 32
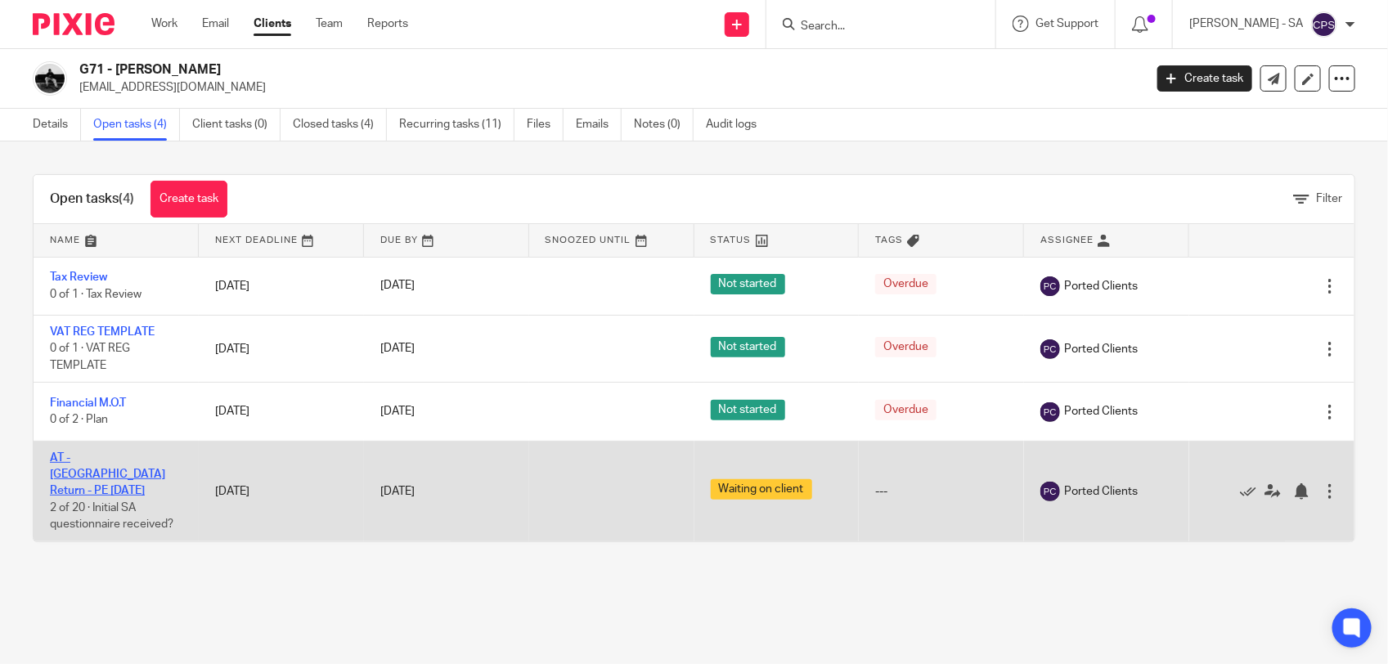
click at [116, 455] on link "AT - [GEOGRAPHIC_DATA] Return - PE [DATE]" at bounding box center [107, 474] width 115 height 45
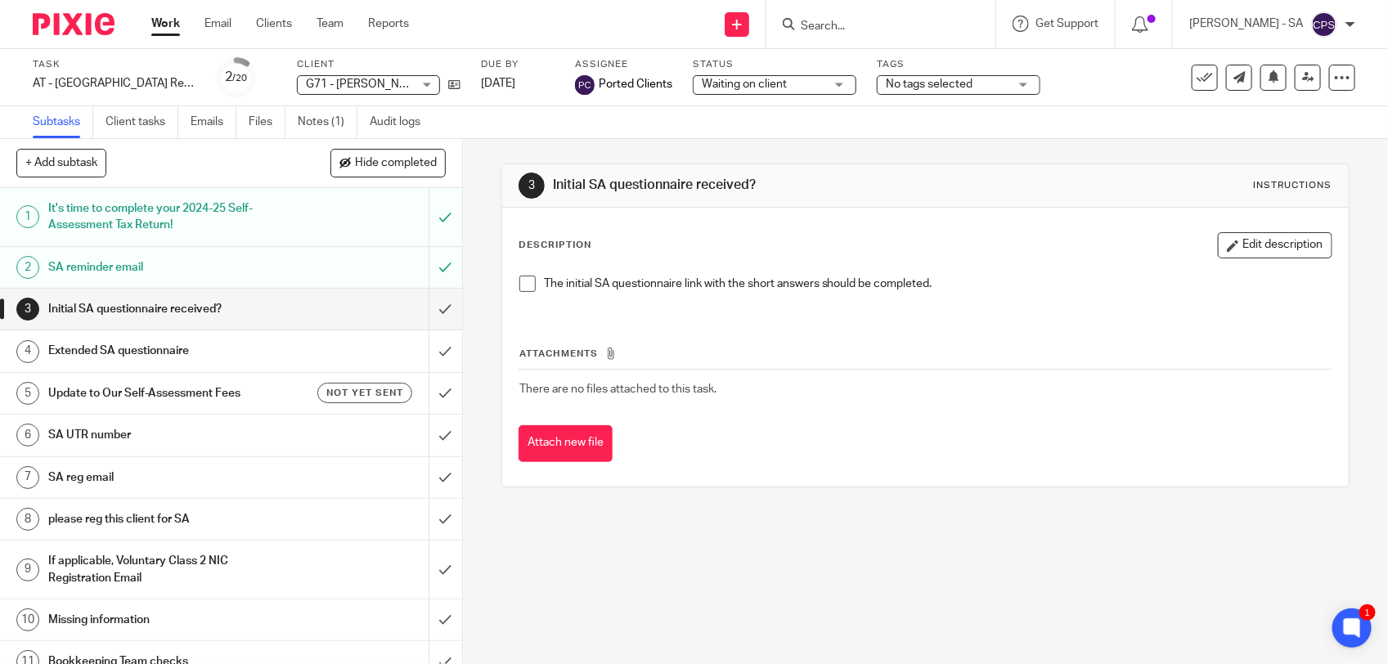
click at [519, 280] on span at bounding box center [527, 284] width 16 height 16
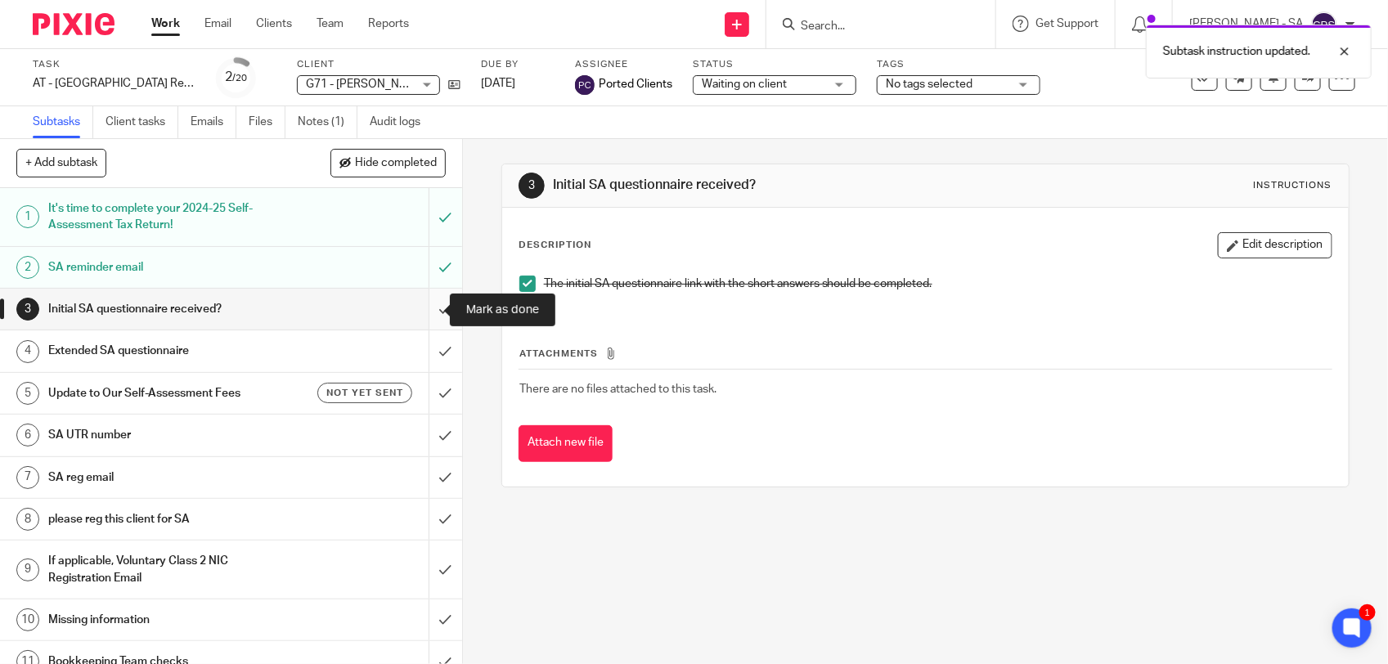
click at [425, 312] on input "submit" at bounding box center [231, 309] width 462 height 41
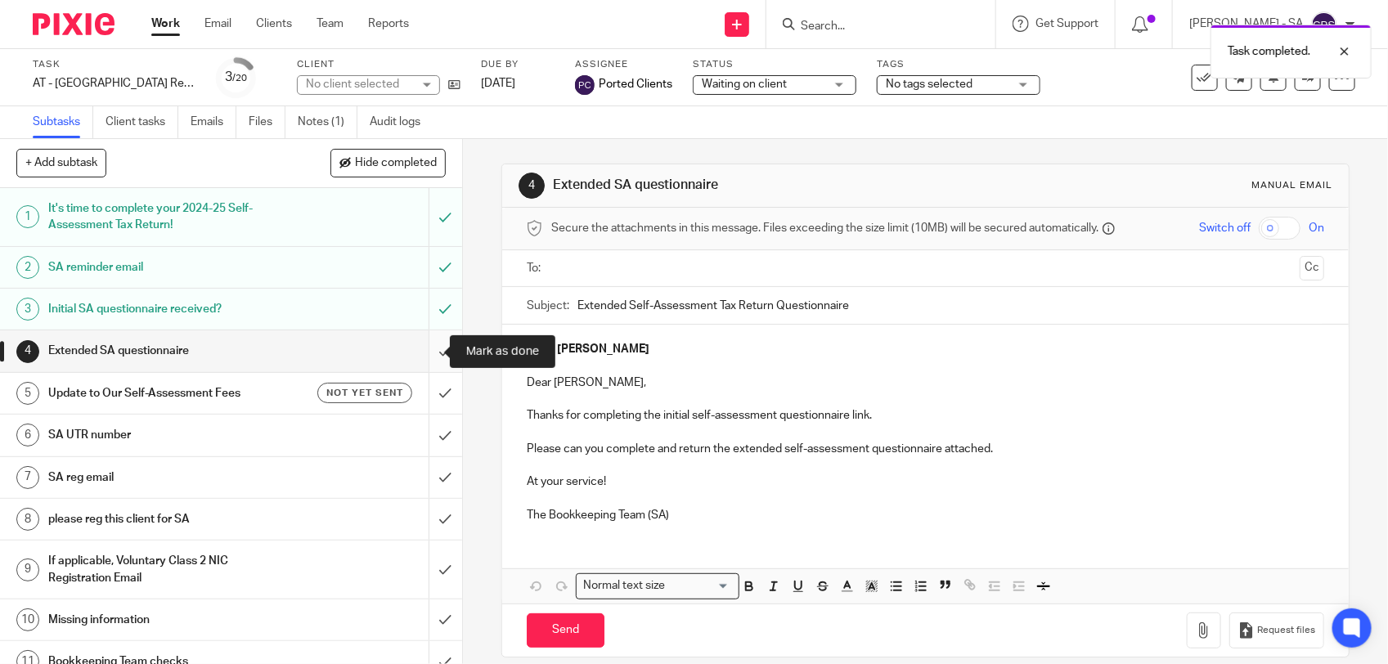
click at [419, 349] on input "submit" at bounding box center [231, 350] width 462 height 41
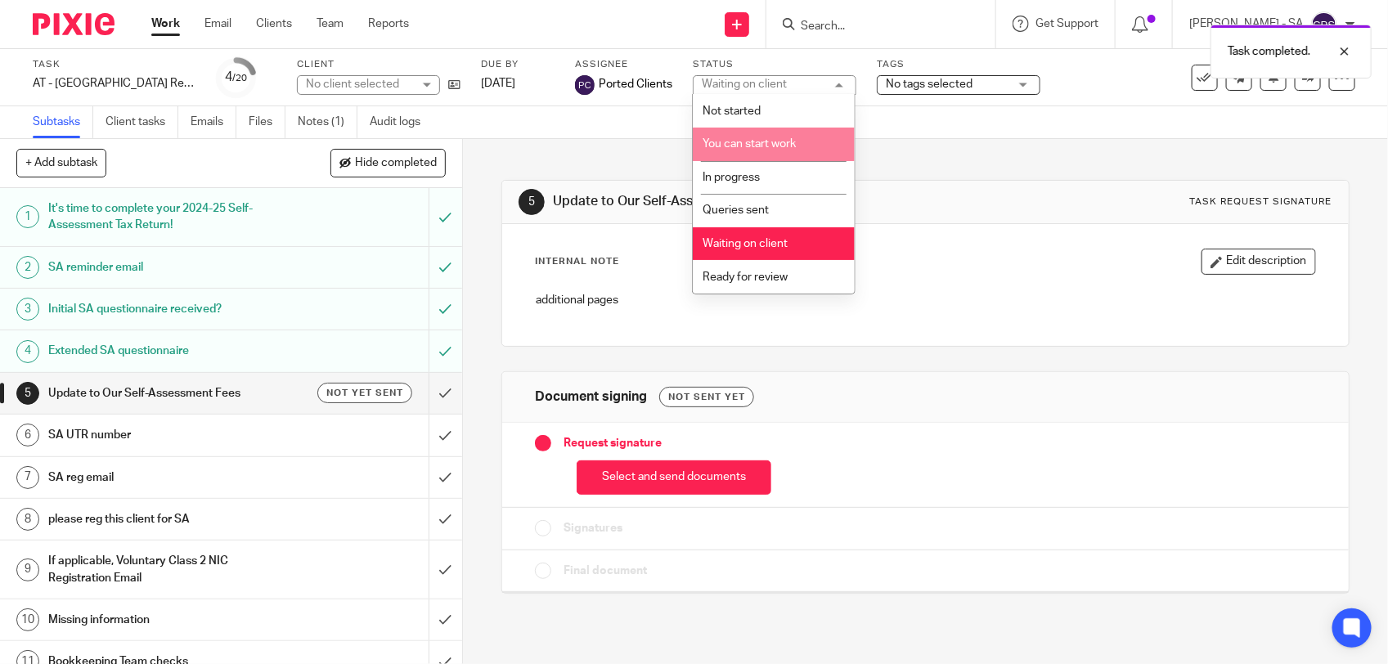
click at [770, 146] on span "You can start work" at bounding box center [749, 143] width 93 height 11
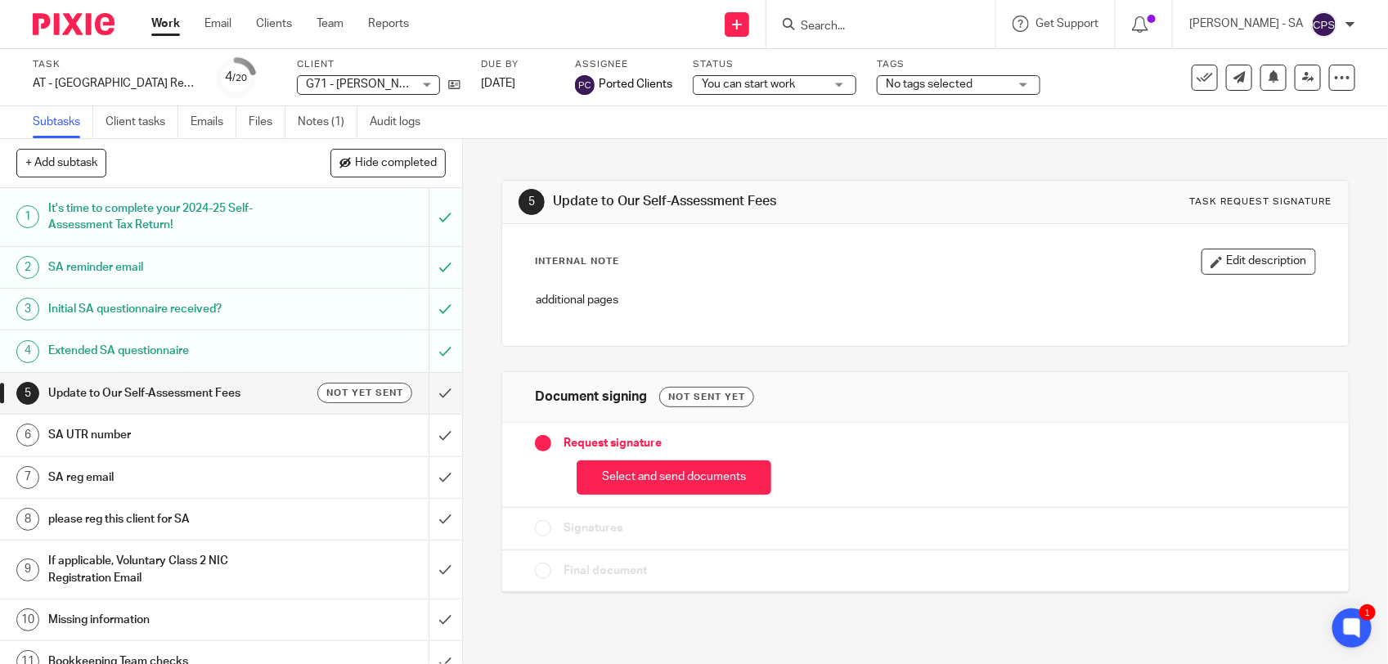
click at [831, 22] on input "Search" at bounding box center [872, 27] width 147 height 15
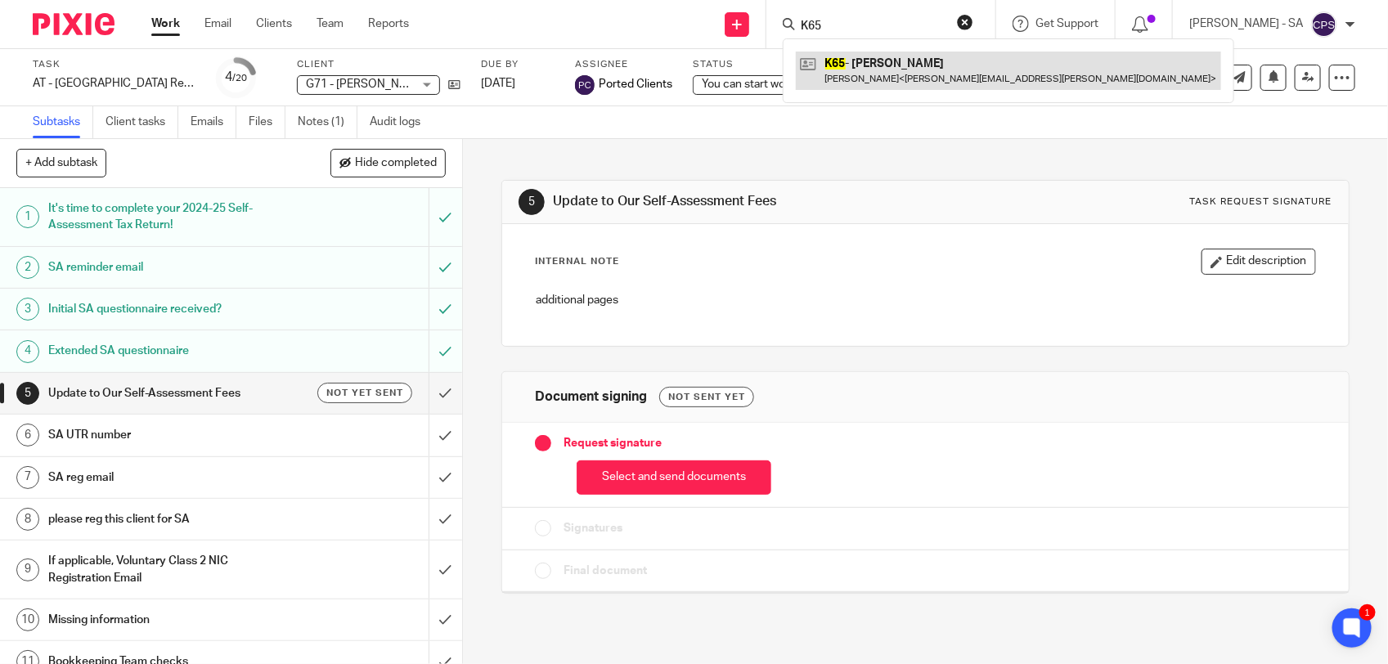
type input "K65"
click at [868, 60] on link at bounding box center [1008, 71] width 425 height 38
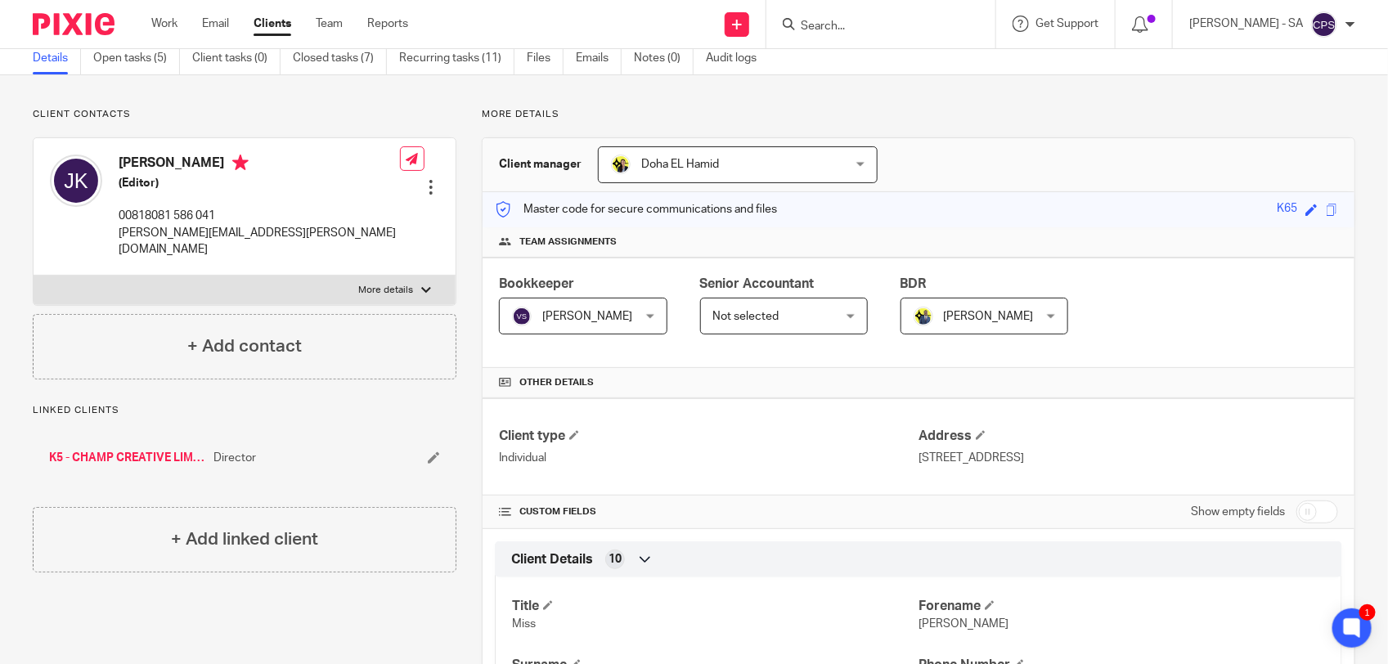
scroll to position [102, 0]
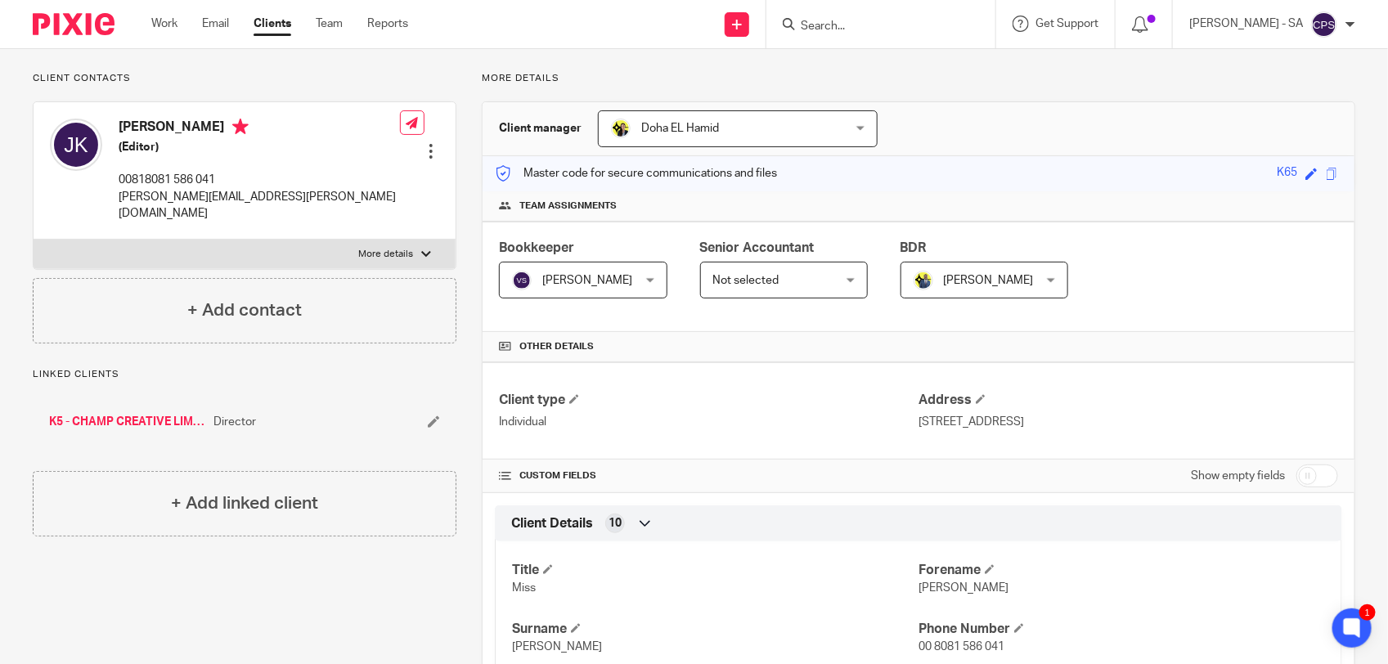
drag, startPoint x: 904, startPoint y: 424, endPoint x: 966, endPoint y: 419, distance: 61.5
click at [966, 419] on div "Client type Individual Address [STREET_ADDRESS]" at bounding box center [918, 410] width 872 height 97
drag, startPoint x: 966, startPoint y: 419, endPoint x: 861, endPoint y: 428, distance: 105.0
click at [861, 428] on p "Individual" at bounding box center [708, 422] width 419 height 16
click at [881, 424] on p "Individual" at bounding box center [708, 422] width 419 height 16
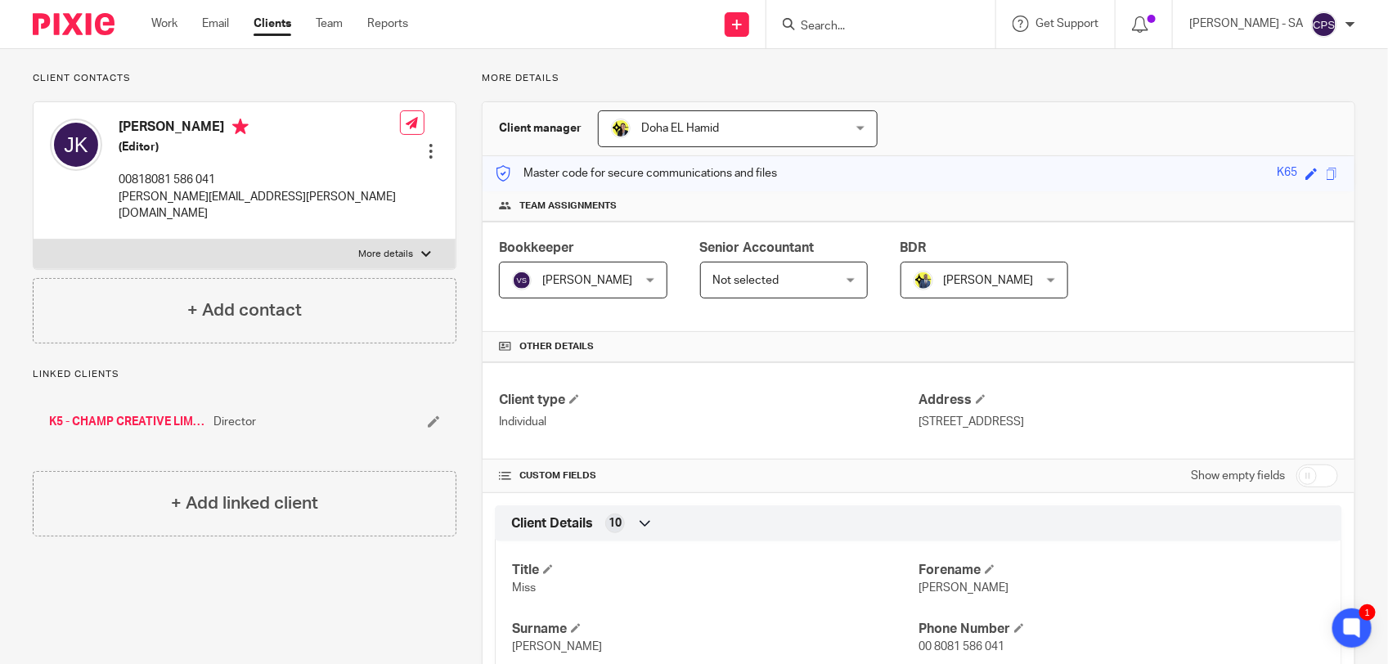
drag, startPoint x: 1219, startPoint y: 421, endPoint x: 898, endPoint y: 423, distance: 321.4
click at [898, 423] on div "Client type Individual Address 5-26-1 #206 Kitazawa, Setagaya-Ku 155-0031 Tokyo…" at bounding box center [918, 410] width 872 height 97
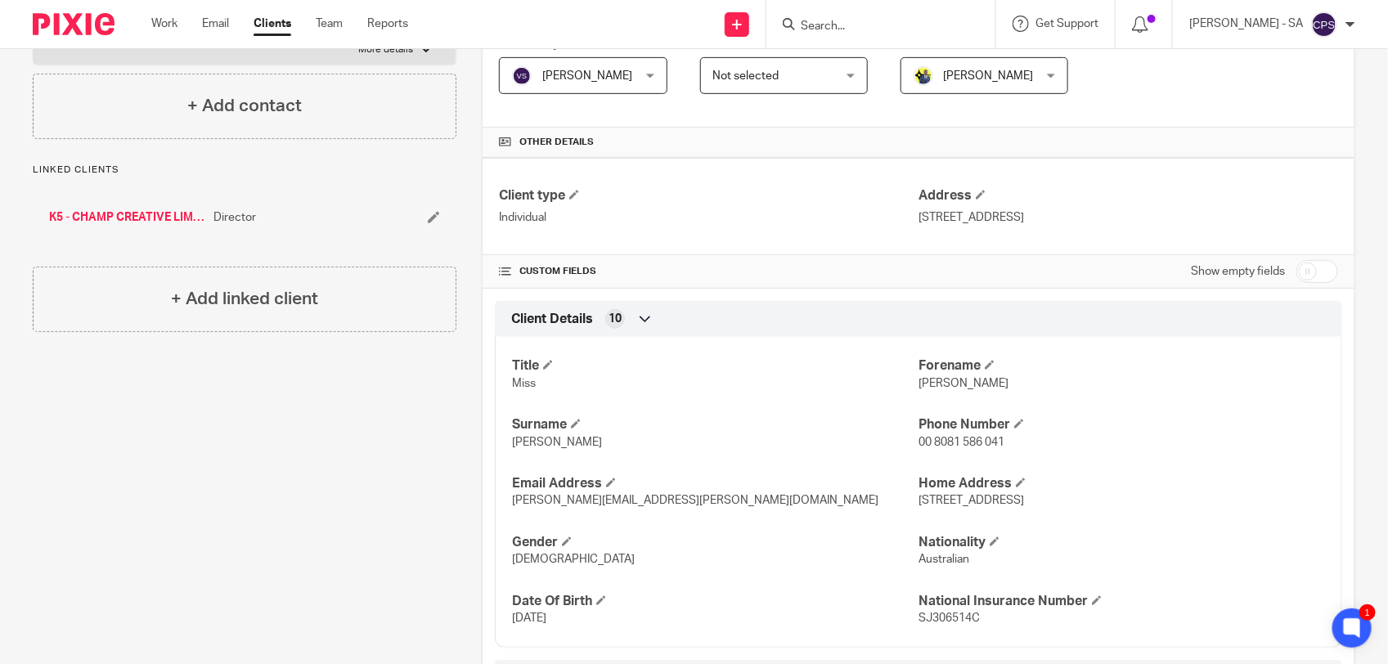
scroll to position [409, 0]
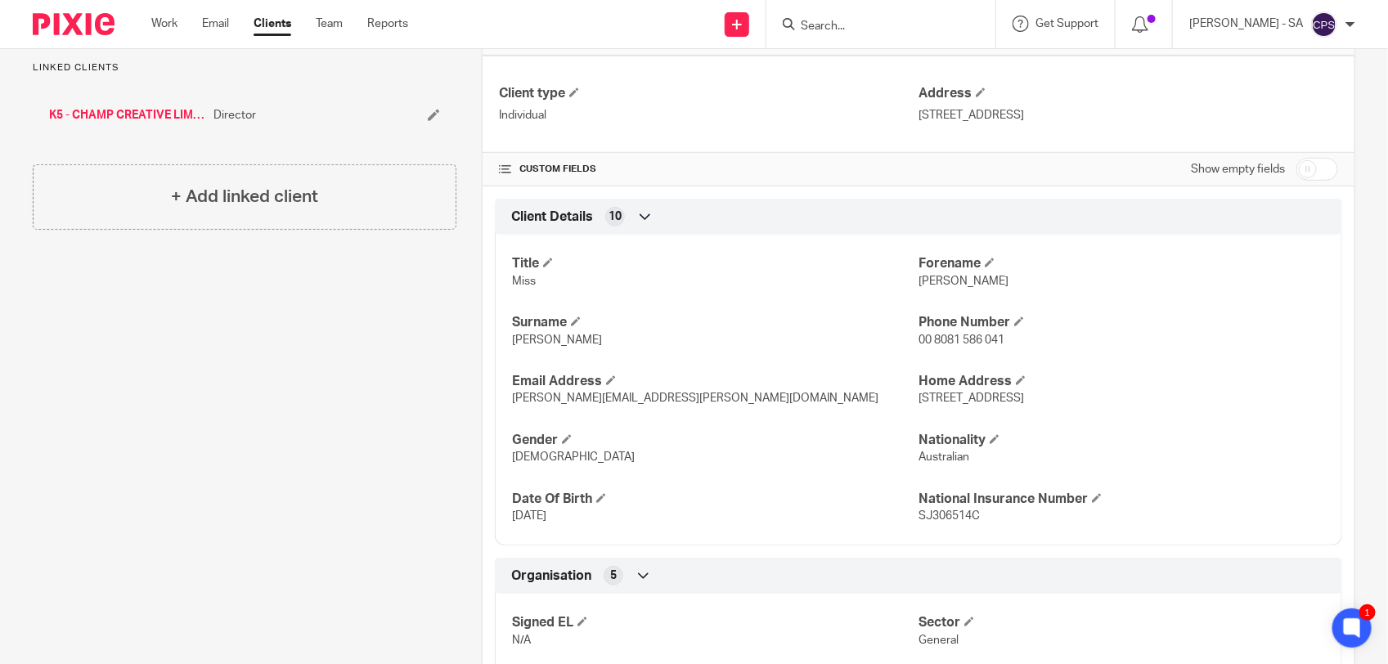
click at [934, 460] on span "Australian" at bounding box center [943, 456] width 51 height 11
